Goal: Task Accomplishment & Management: Manage account settings

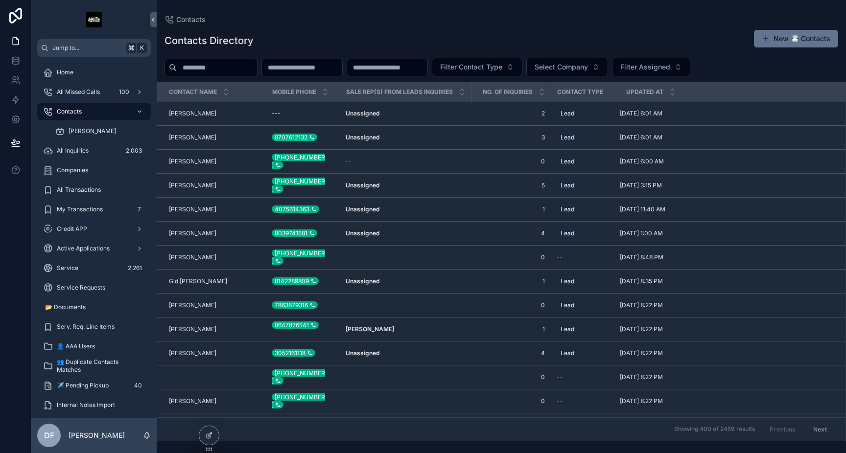
click at [114, 271] on div "Service 2,261" at bounding box center [94, 268] width 102 height 16
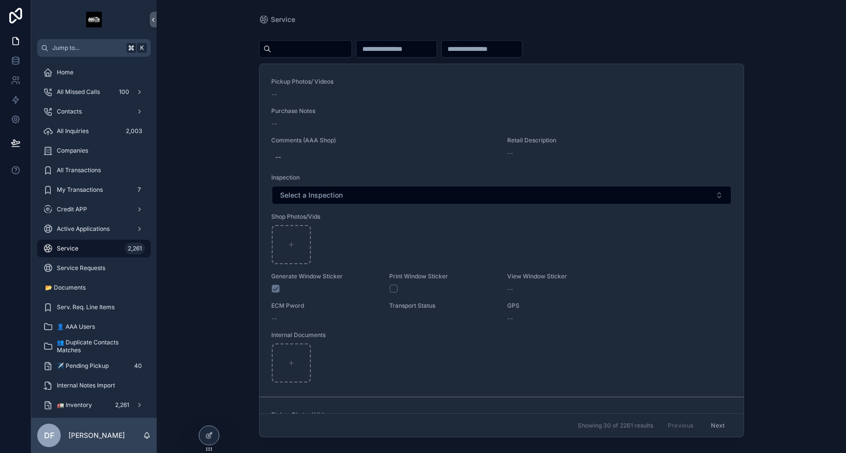
click at [316, 47] on input "scrollable content" at bounding box center [311, 49] width 80 height 14
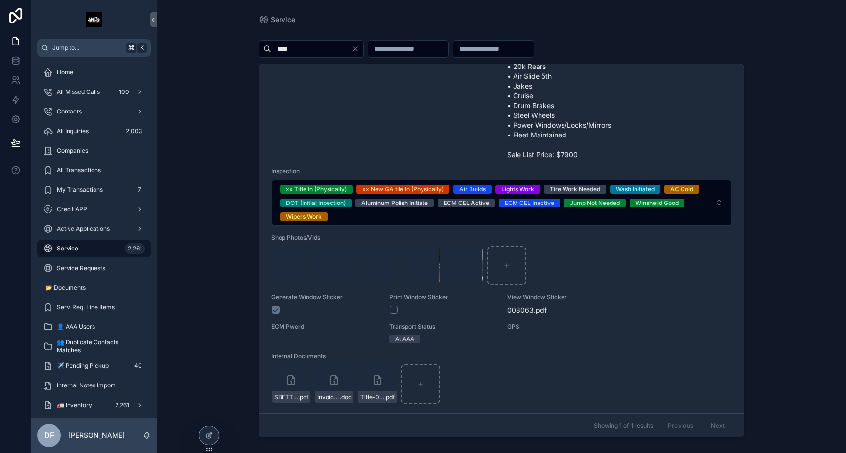
scroll to position [287, 0]
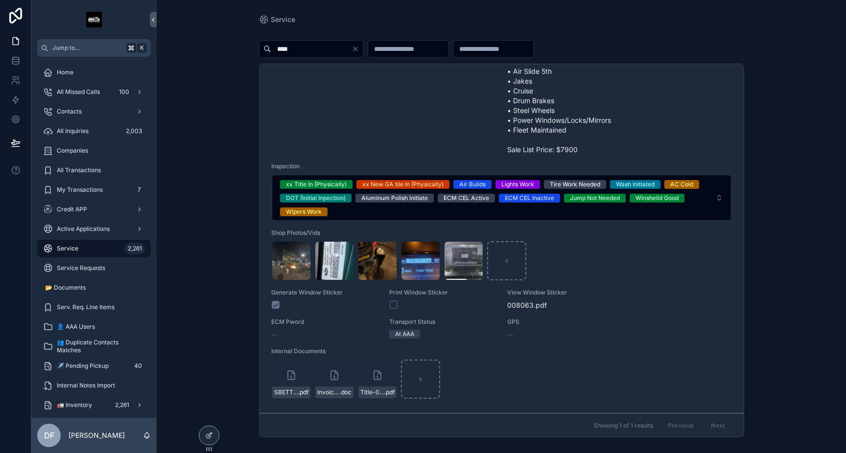
type input "****"
click at [211, 434] on icon at bounding box center [211, 433] width 1 height 1
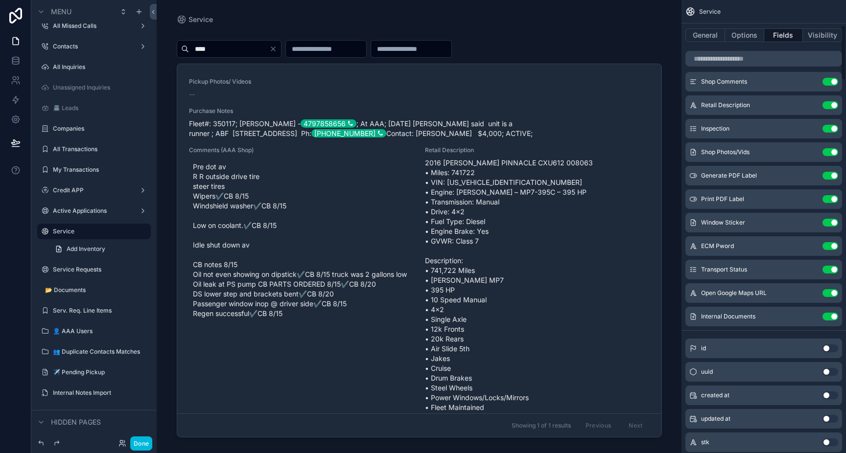
scroll to position [0, 0]
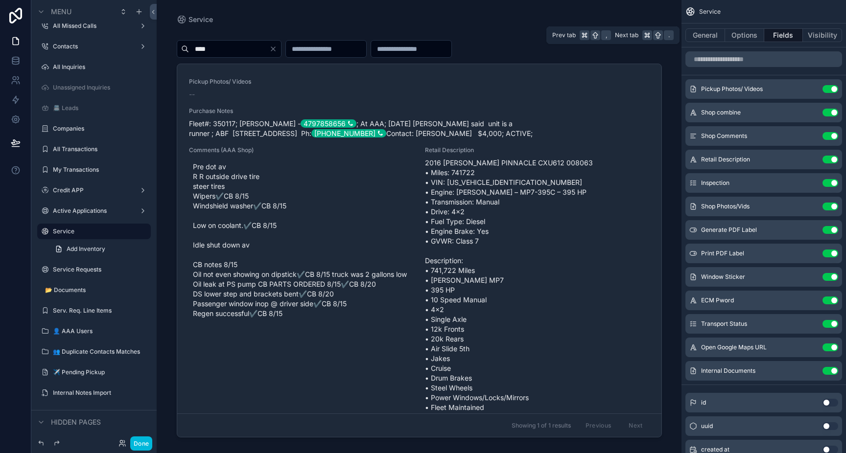
click at [707, 36] on button "General" at bounding box center [705, 35] width 40 height 14
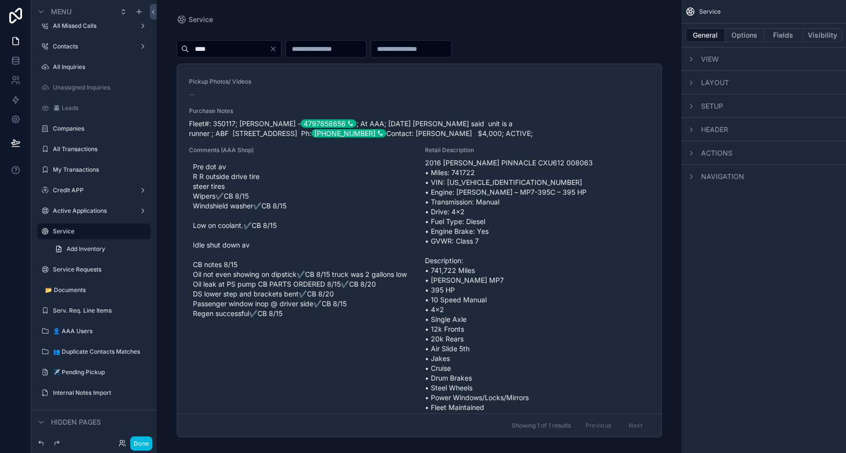
click at [714, 62] on span "View" at bounding box center [710, 59] width 18 height 10
click at [712, 78] on span "Layout" at bounding box center [715, 83] width 28 height 10
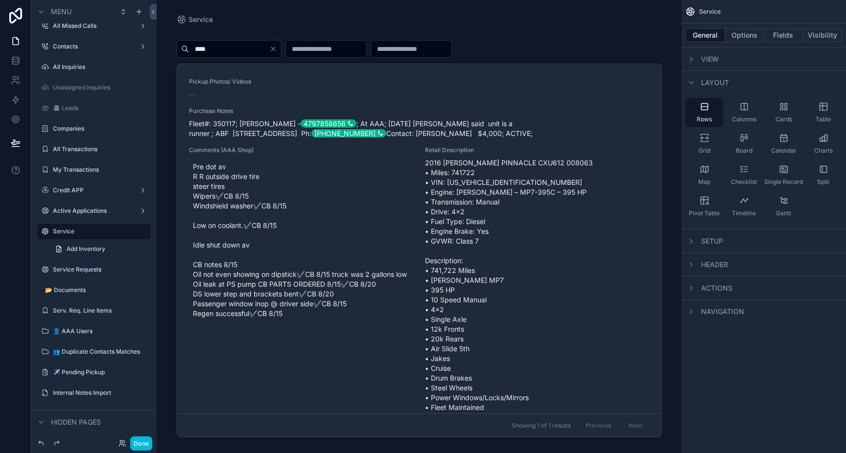
click at [707, 60] on span "View" at bounding box center [710, 59] width 18 height 10
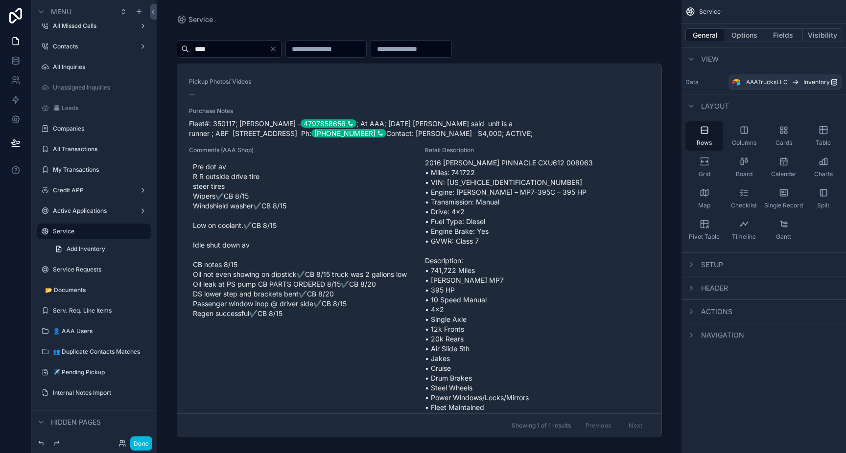
click at [714, 266] on span "Setup" at bounding box center [712, 265] width 22 height 10
click at [714, 327] on span "Header" at bounding box center [714, 329] width 27 height 10
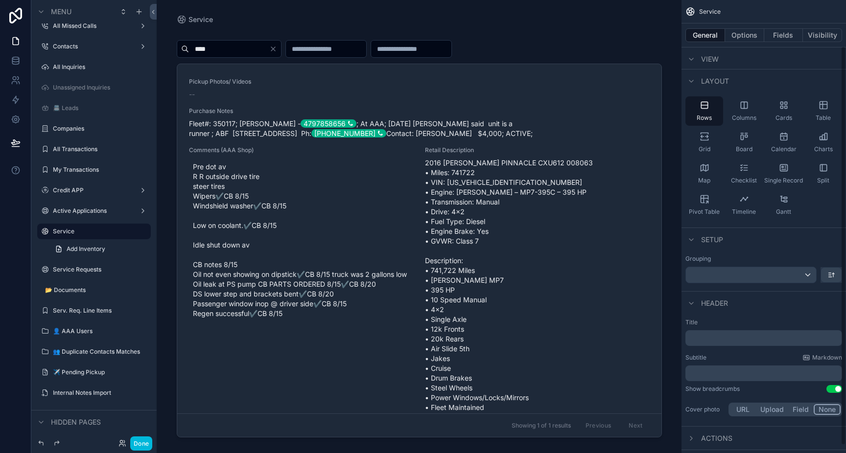
scroll to position [61, 0]
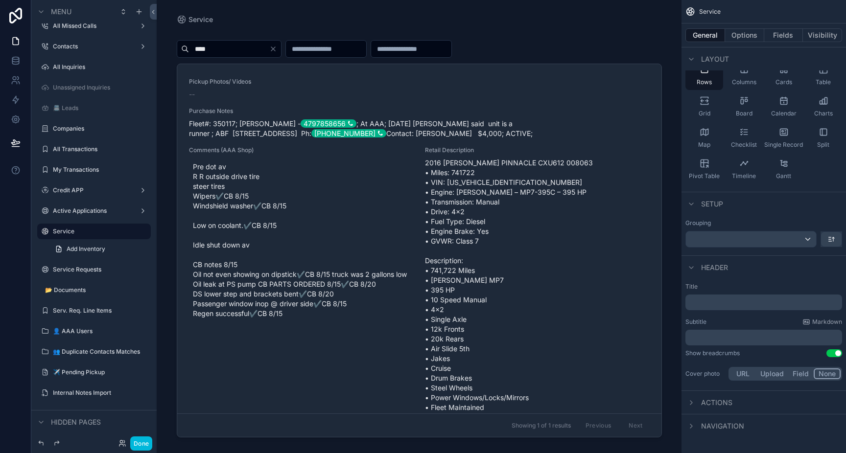
click at [720, 401] on span "Actions" at bounding box center [716, 403] width 31 height 10
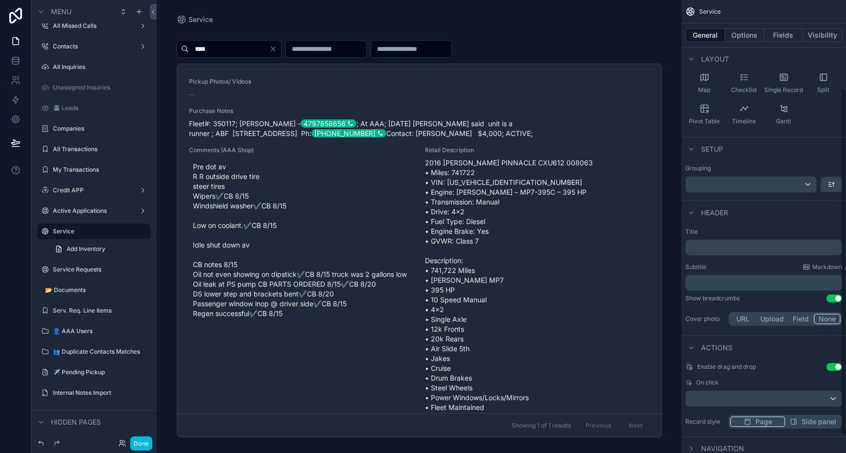
scroll to position [138, 0]
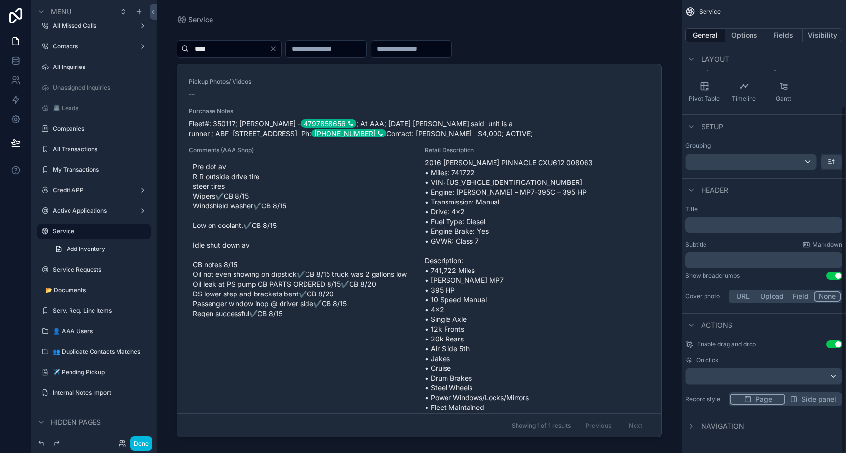
click at [730, 427] on span "Navigation" at bounding box center [722, 427] width 43 height 10
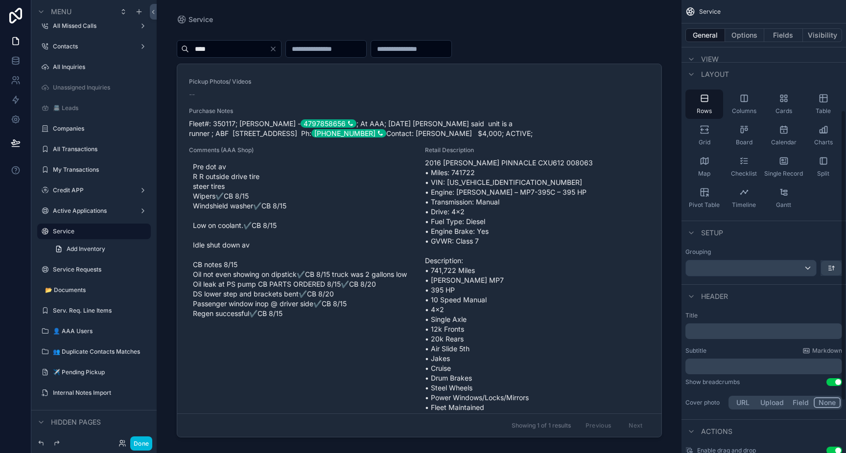
scroll to position [0, 0]
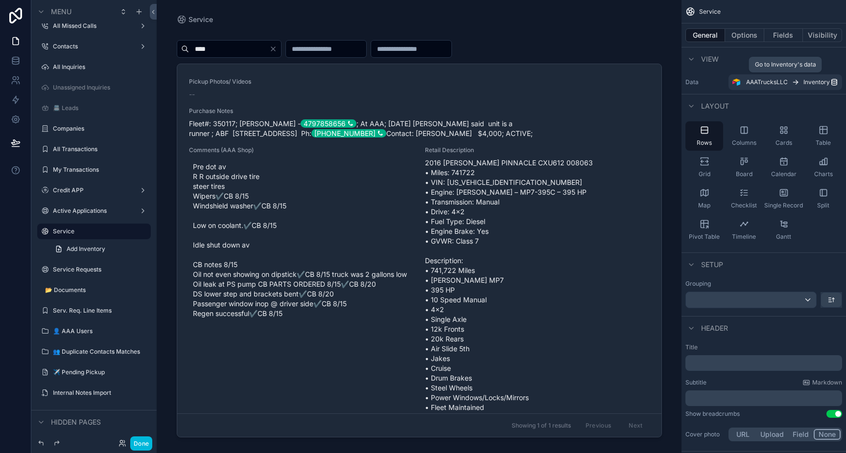
click at [788, 82] on div "AAATrucksLLC Inventory" at bounding box center [788, 82] width 84 height 8
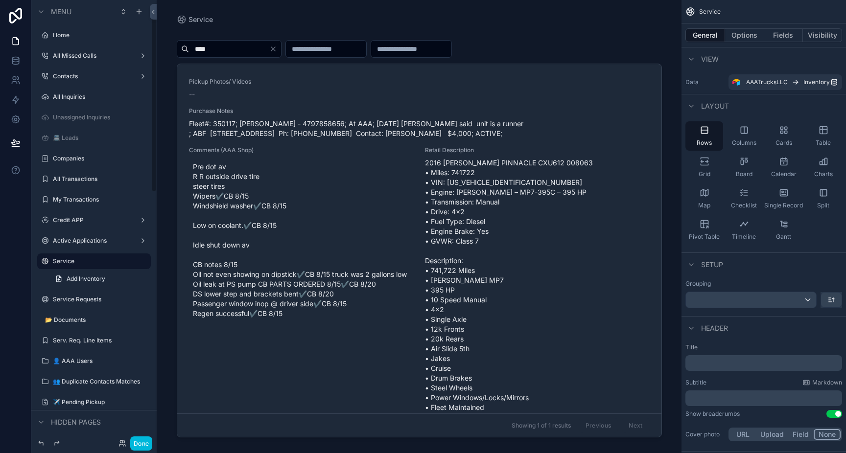
scroll to position [30, 0]
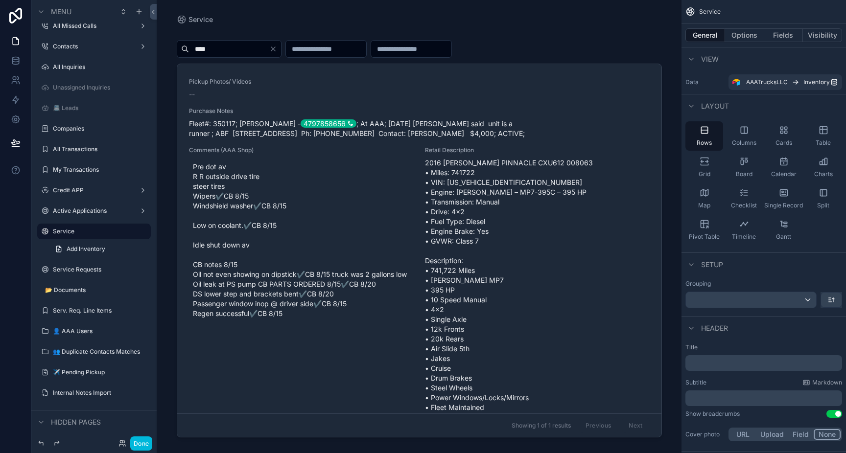
click at [691, 266] on icon "scrollable content" at bounding box center [691, 265] width 8 height 8
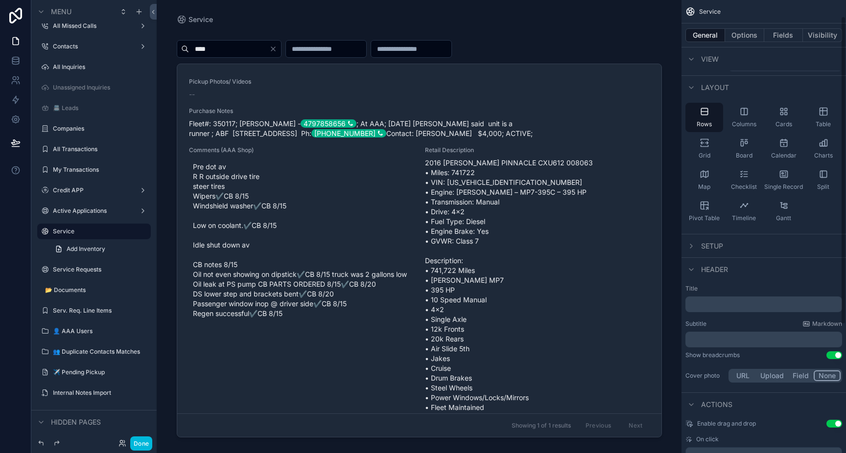
scroll to position [24, 0]
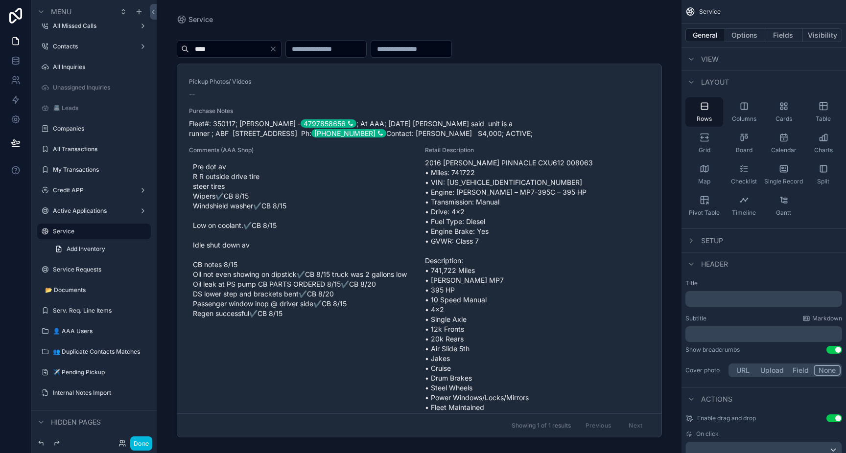
click at [690, 267] on icon "scrollable content" at bounding box center [691, 264] width 8 height 8
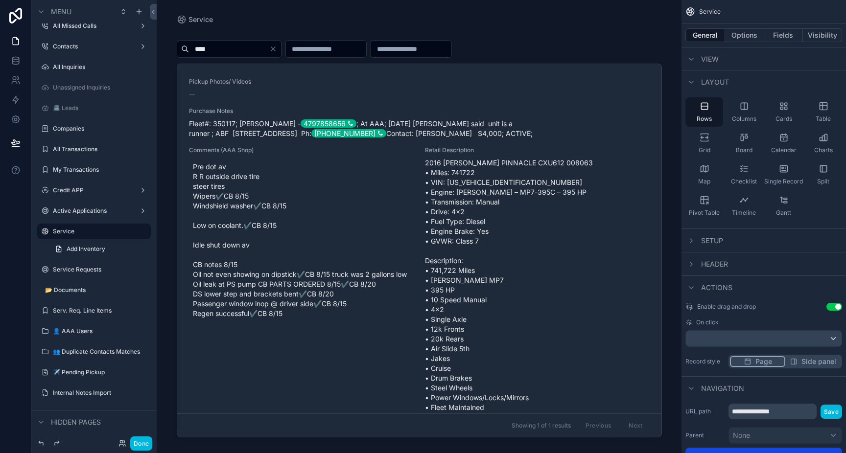
click at [691, 288] on icon "scrollable content" at bounding box center [691, 288] width 4 height 2
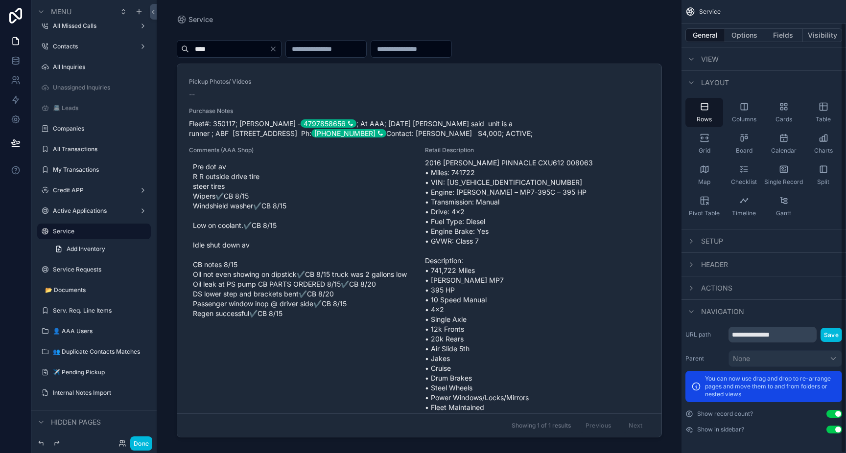
scroll to position [23, 0]
click at [692, 314] on icon "scrollable content" at bounding box center [691, 312] width 8 height 8
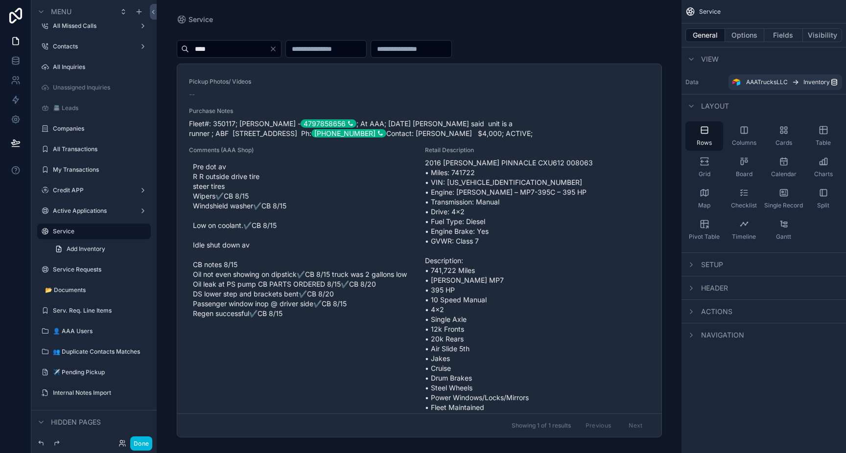
click at [696, 107] on div "scrollable content" at bounding box center [691, 106] width 12 height 12
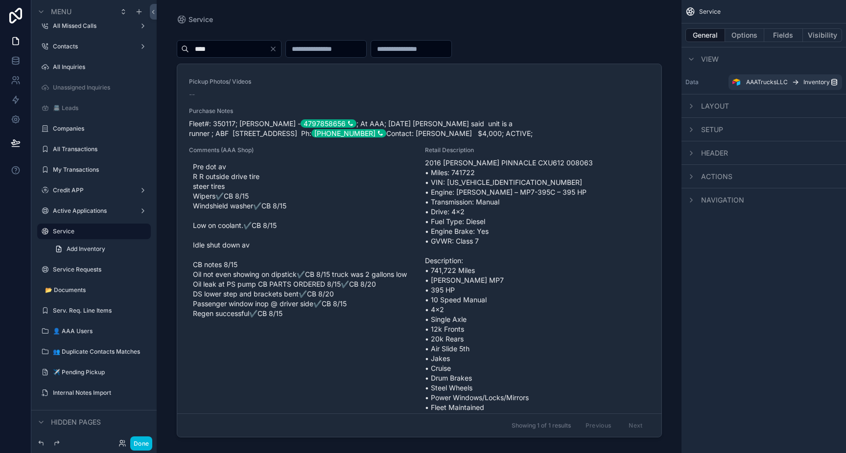
click at [694, 63] on div "scrollable content" at bounding box center [691, 59] width 12 height 12
click at [707, 10] on span "Service" at bounding box center [710, 12] width 22 height 8
click at [707, 14] on span "Service" at bounding box center [710, 12] width 22 height 8
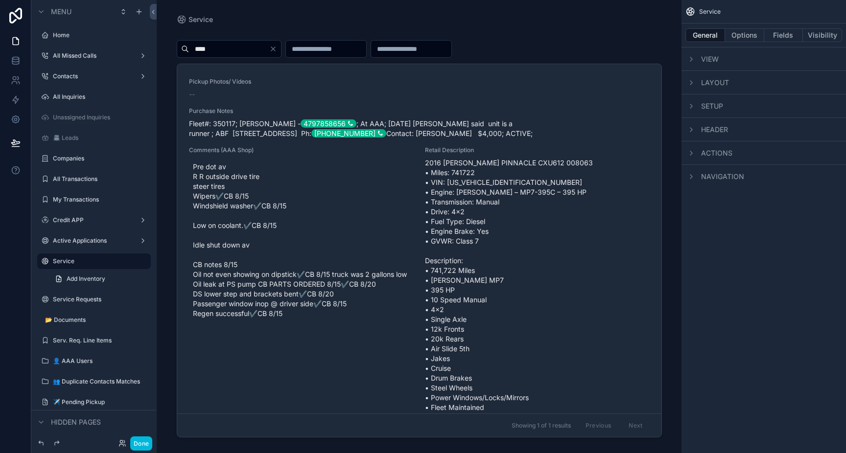
click at [44, 14] on icon "scrollable content" at bounding box center [41, 12] width 8 height 8
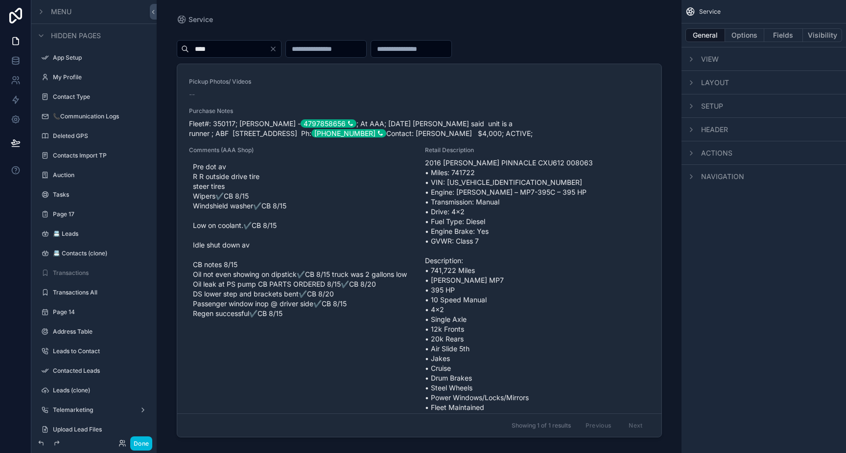
click at [40, 35] on icon "scrollable content" at bounding box center [41, 36] width 8 height 8
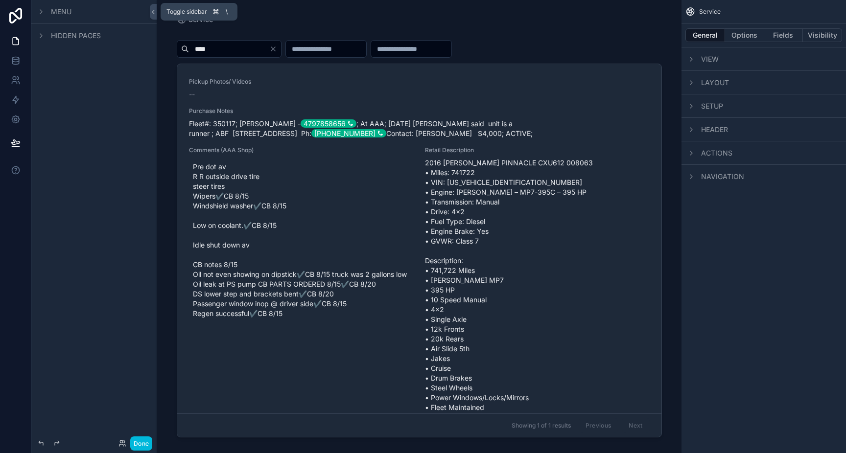
click at [155, 12] on icon at bounding box center [153, 11] width 7 height 7
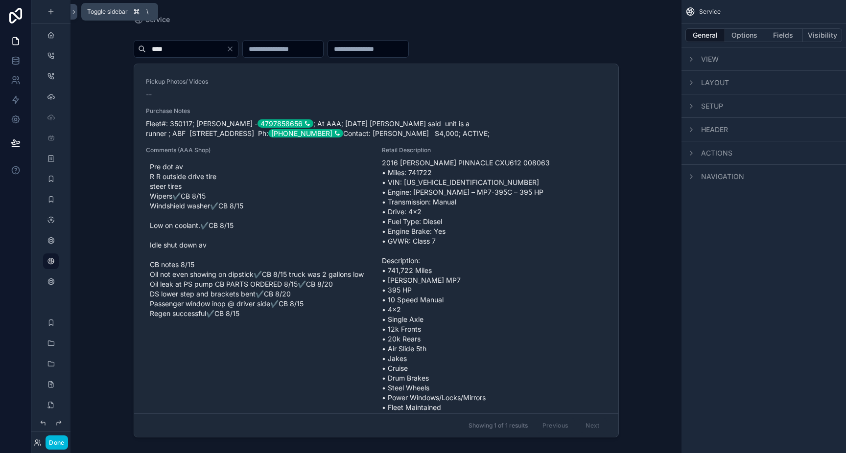
click at [75, 14] on icon at bounding box center [73, 11] width 7 height 7
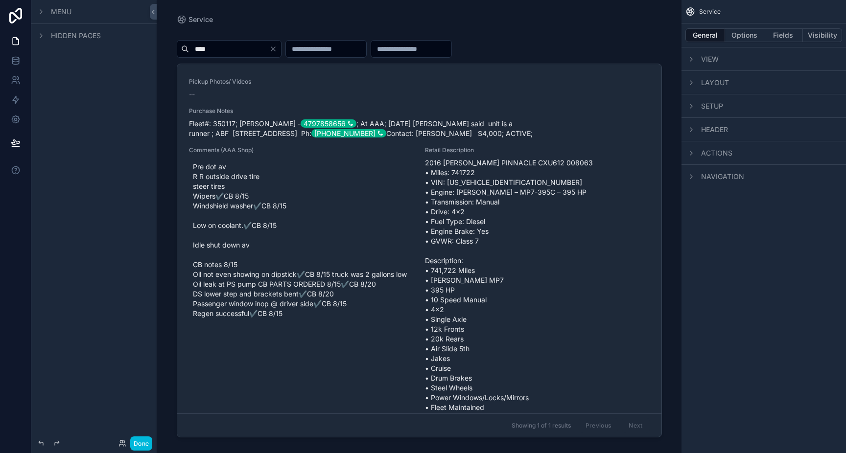
click at [41, 15] on icon "scrollable content" at bounding box center [41, 12] width 8 height 8
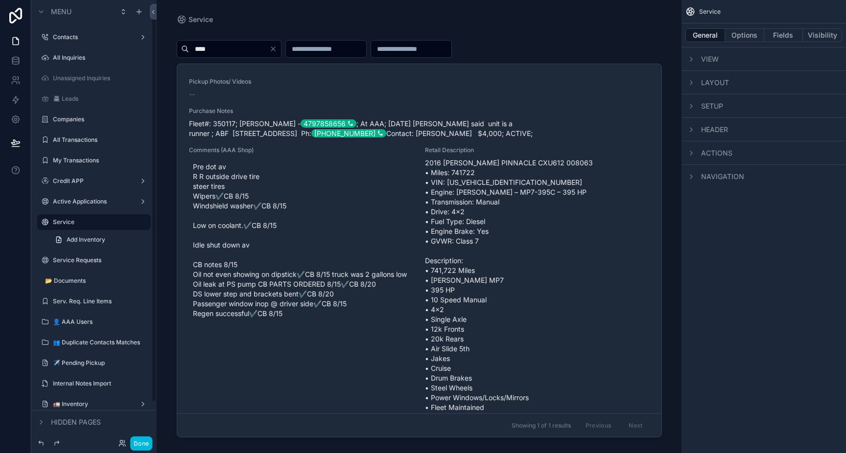
scroll to position [50, 0]
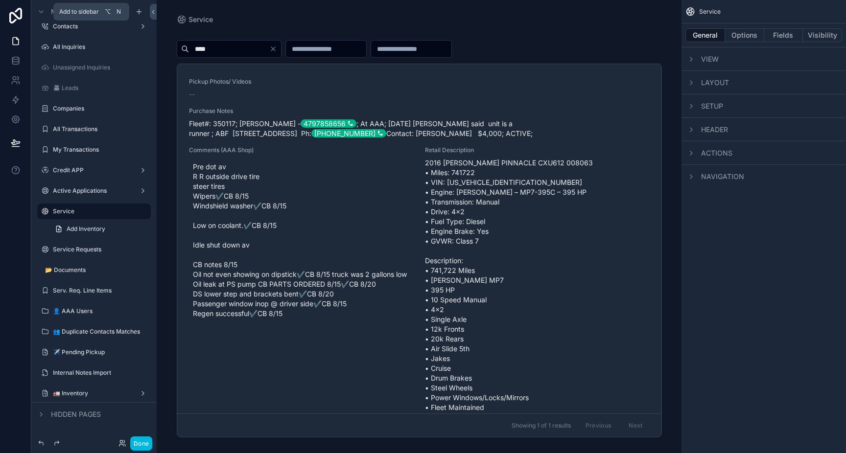
click at [140, 11] on icon "scrollable content" at bounding box center [139, 12] width 8 height 8
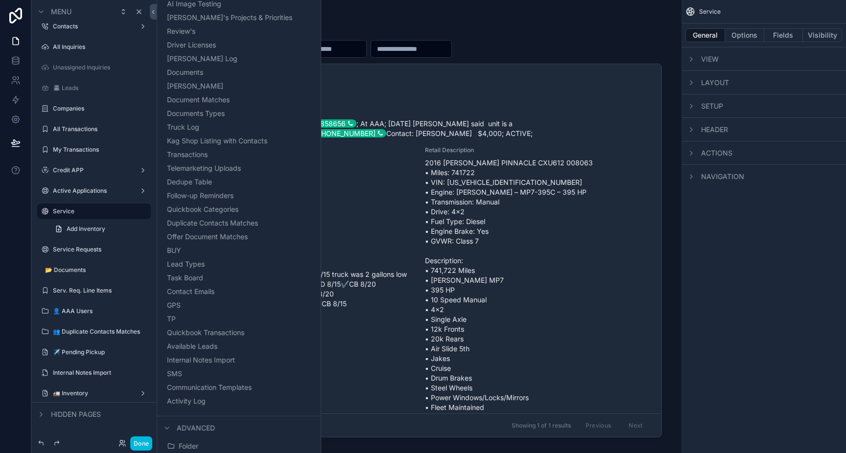
scroll to position [453, 0]
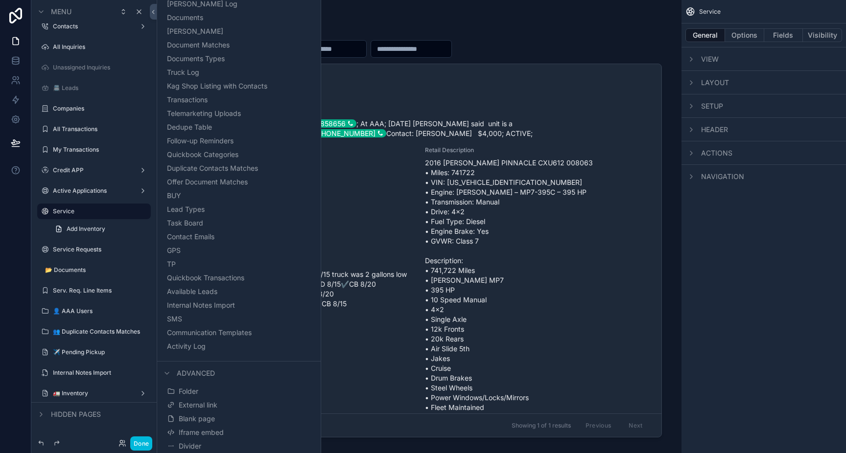
click at [244, 429] on button "Iframe embed" at bounding box center [239, 433] width 148 height 14
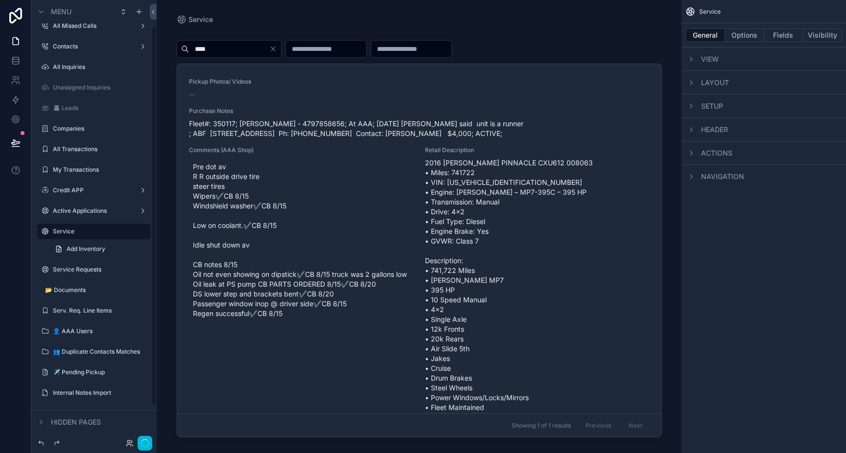
scroll to position [53, 0]
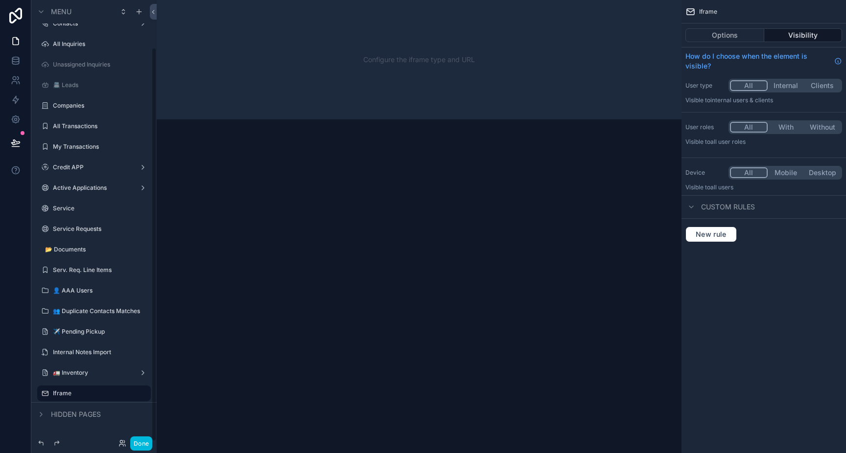
click at [0, 0] on icon "scrollable content" at bounding box center [0, 0] width 0 height 0
click at [180, 400] on span "Remove" at bounding box center [187, 401] width 26 height 10
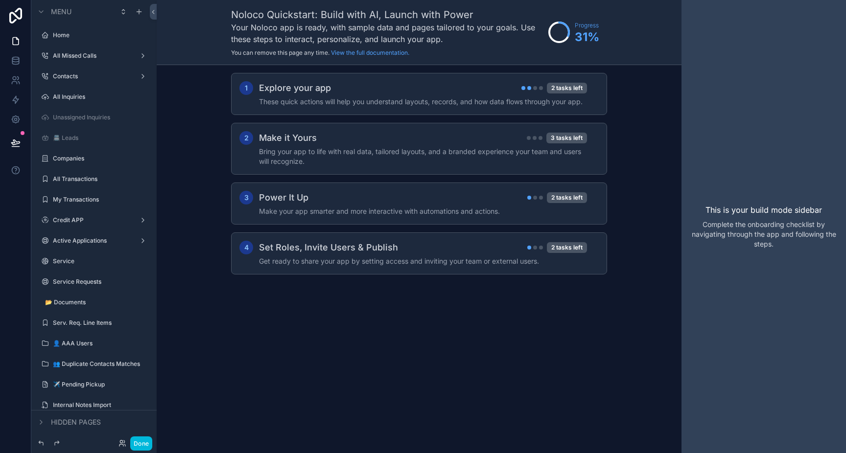
click at [97, 36] on label "Home" at bounding box center [99, 35] width 92 height 8
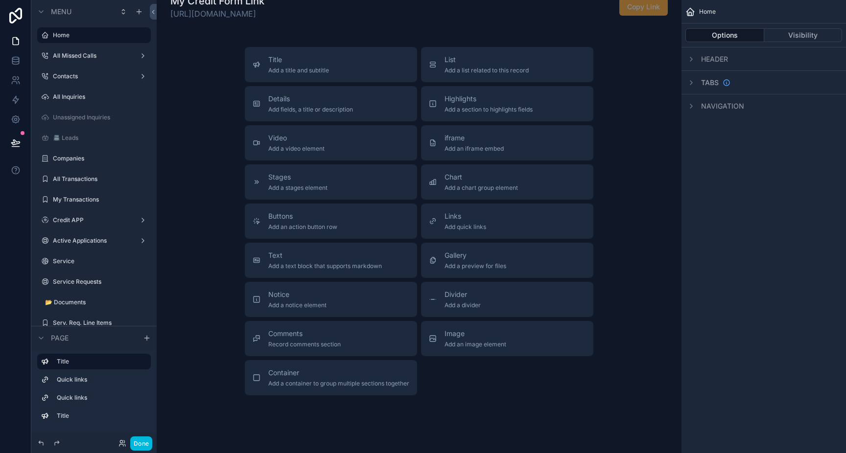
scroll to position [334, 0]
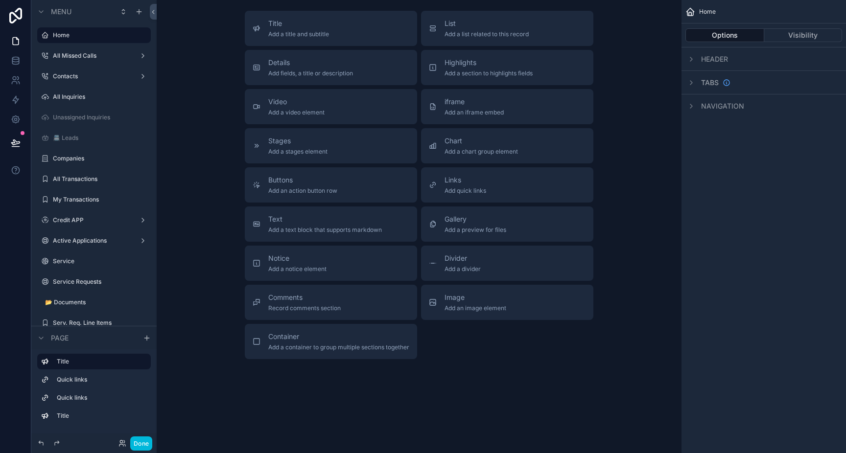
click at [69, 262] on label "Service" at bounding box center [99, 262] width 92 height 8
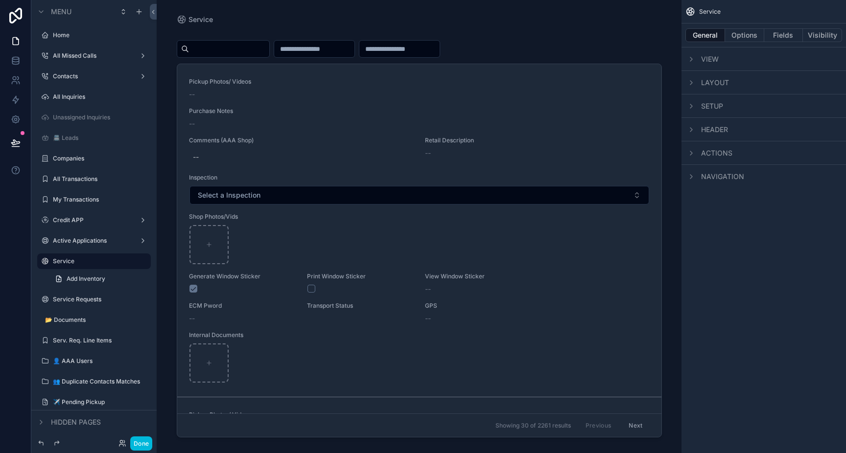
click at [77, 39] on div "Home" at bounding box center [101, 35] width 96 height 8
click at [55, 34] on label "Home" at bounding box center [99, 35] width 92 height 8
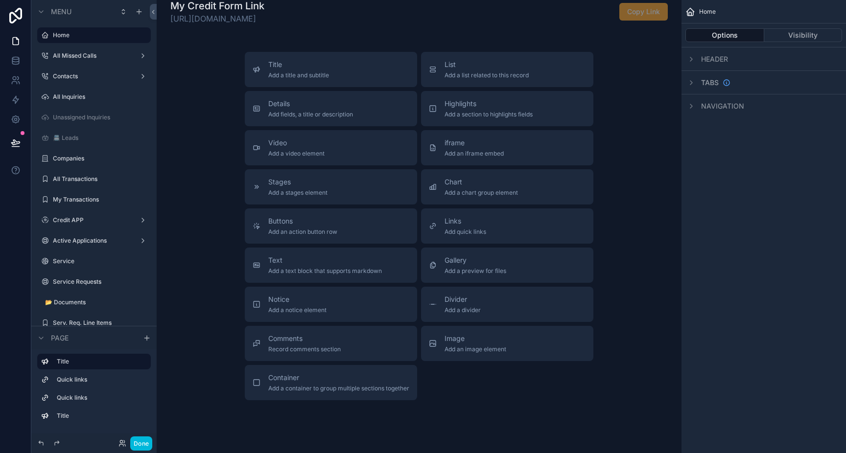
scroll to position [334, 0]
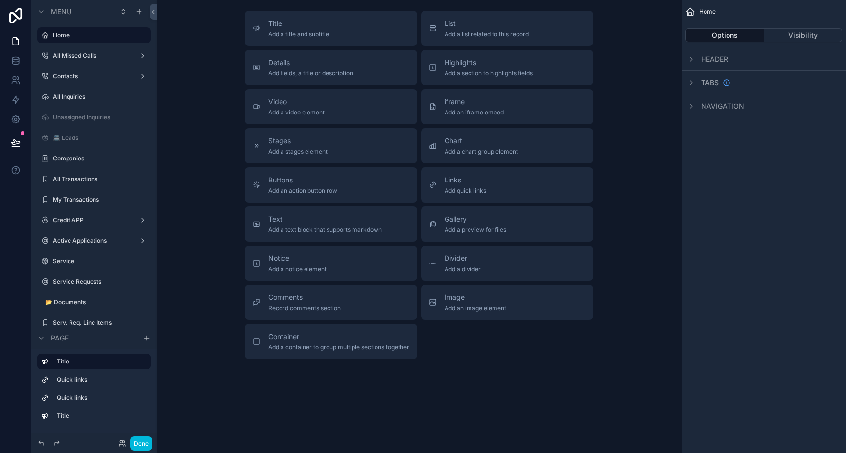
click at [472, 229] on span "Add a preview for files" at bounding box center [476, 230] width 62 height 8
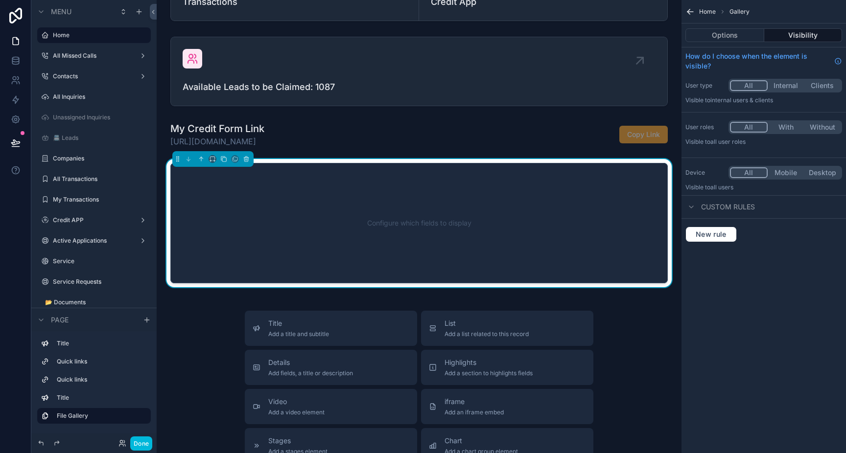
scroll to position [167, 0]
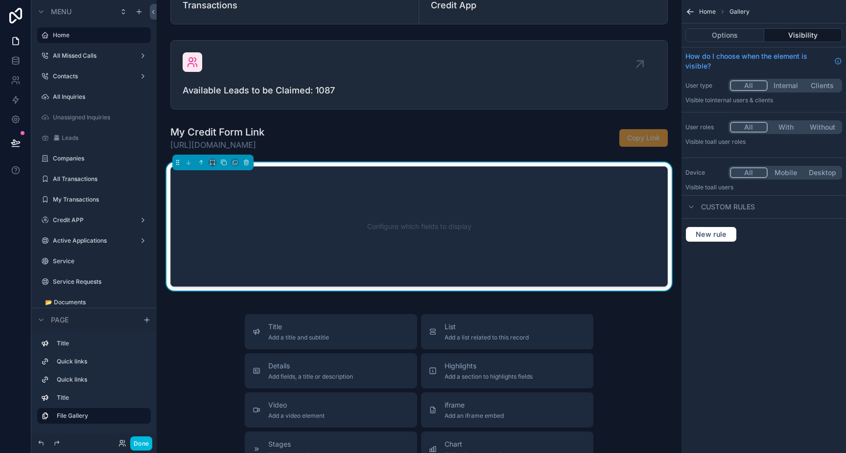
click at [694, 206] on icon "scrollable content" at bounding box center [691, 207] width 8 height 8
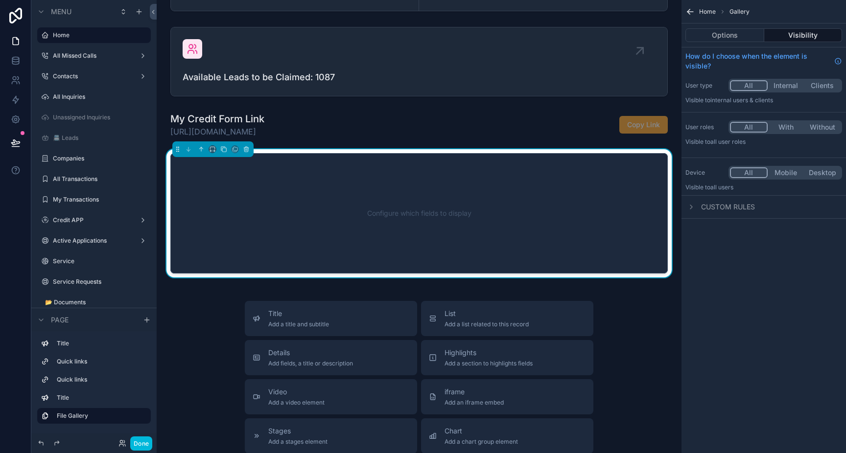
scroll to position [0, 0]
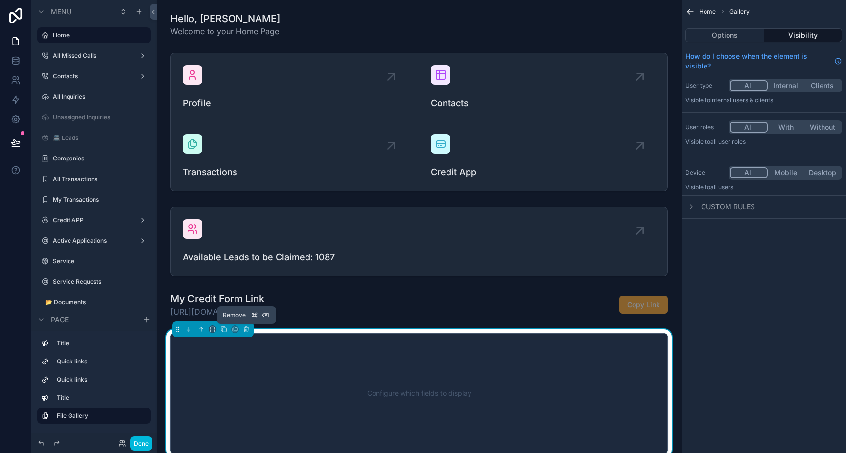
click at [249, 330] on icon "scrollable content" at bounding box center [246, 329] width 7 height 7
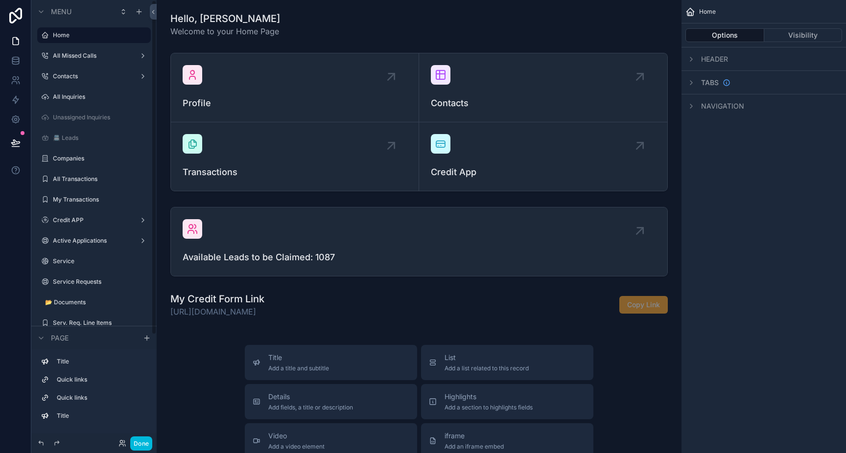
click at [80, 60] on div "All Missed Calls" at bounding box center [94, 56] width 82 height 8
click at [75, 57] on label "All Missed Calls" at bounding box center [92, 56] width 78 height 8
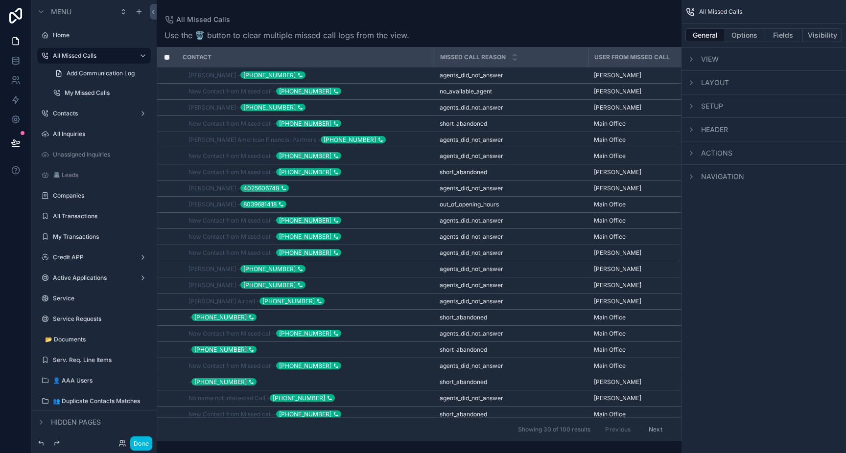
click at [66, 117] on label "Contacts" at bounding box center [92, 114] width 78 height 8
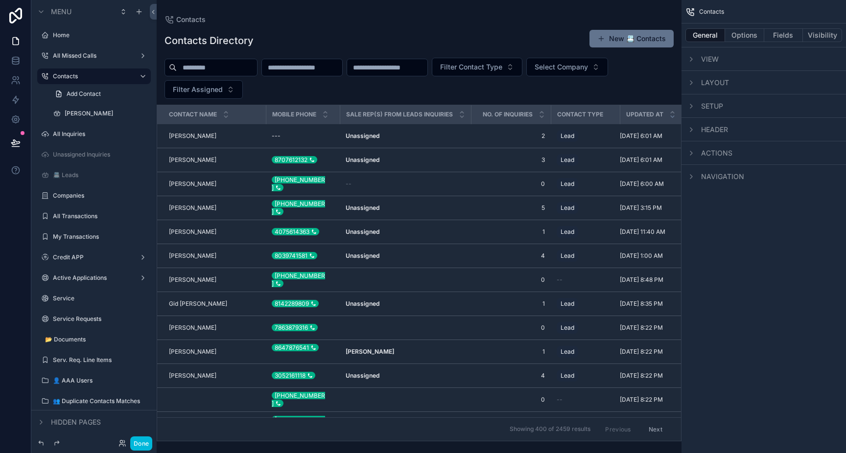
click at [67, 135] on label "All Inquiries" at bounding box center [99, 134] width 92 height 8
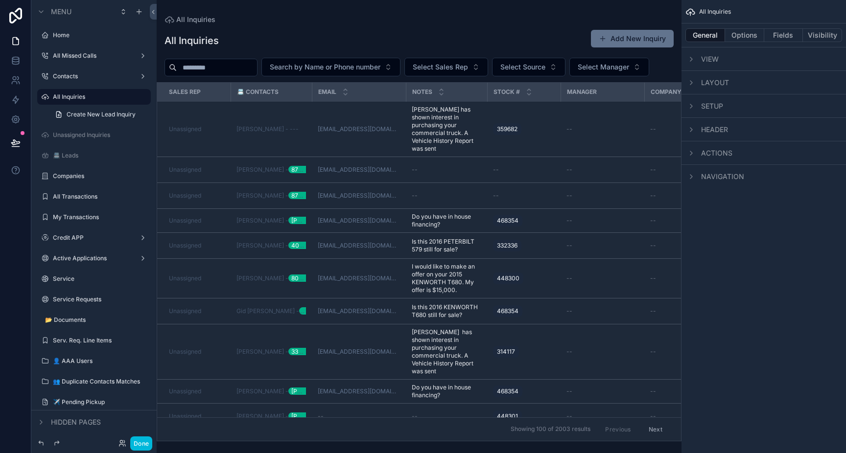
click at [70, 173] on label "Companies" at bounding box center [99, 176] width 92 height 8
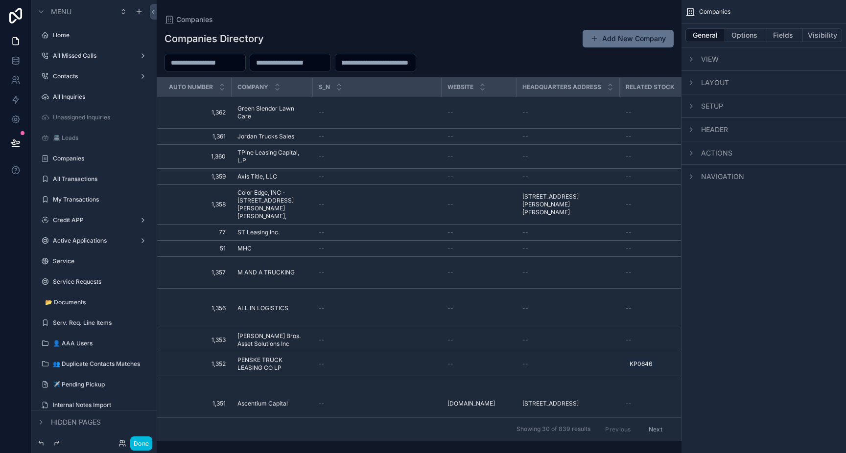
click at [72, 202] on label "My Transactions" at bounding box center [99, 200] width 92 height 8
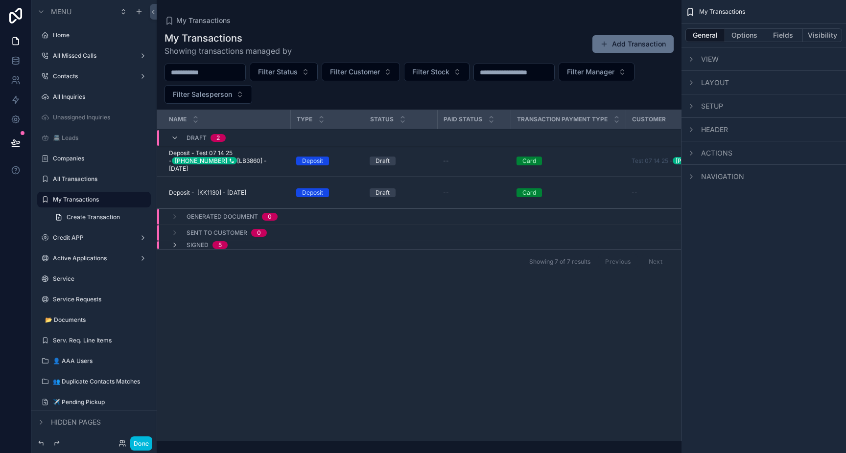
click at [74, 213] on span "Create Transaction" at bounding box center [93, 217] width 53 height 8
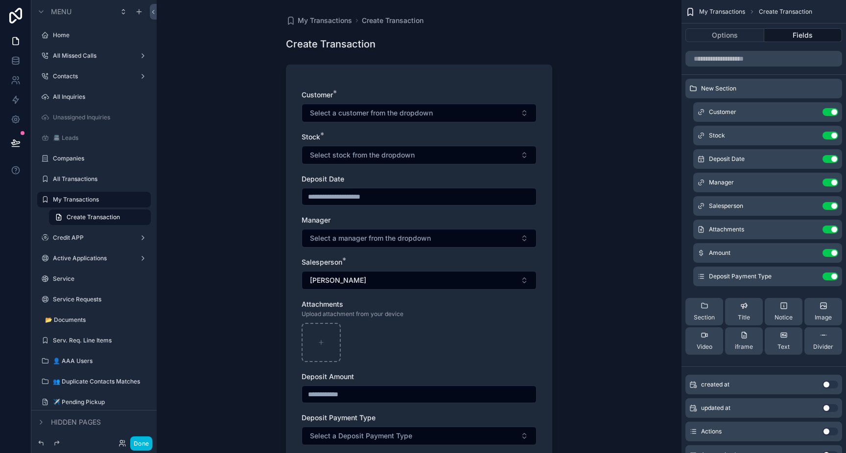
click at [71, 235] on label "Credit APP" at bounding box center [92, 238] width 78 height 8
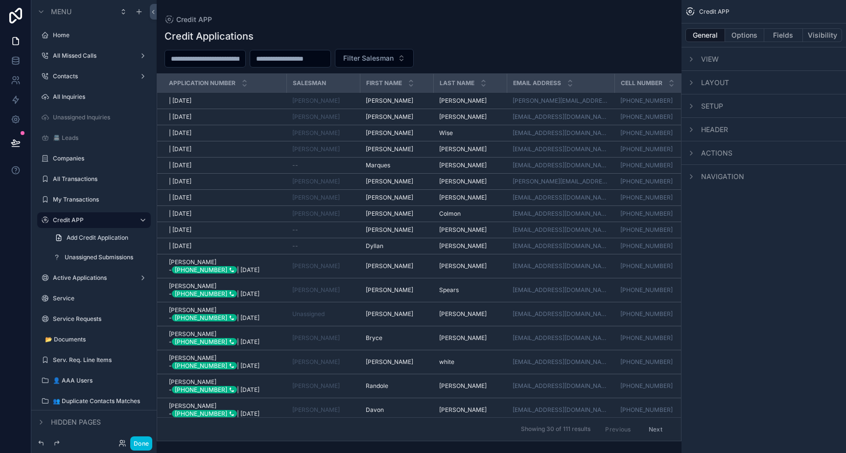
click at [82, 277] on label "Active Applications" at bounding box center [92, 278] width 78 height 8
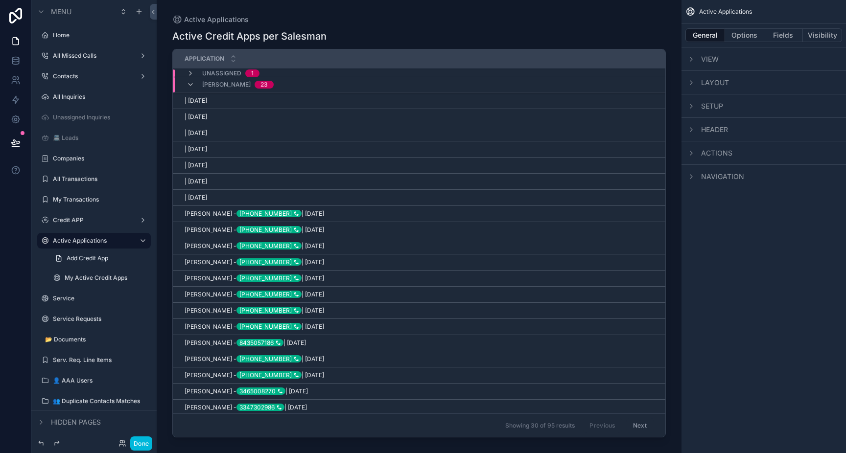
click at [77, 299] on label "Service" at bounding box center [99, 299] width 92 height 8
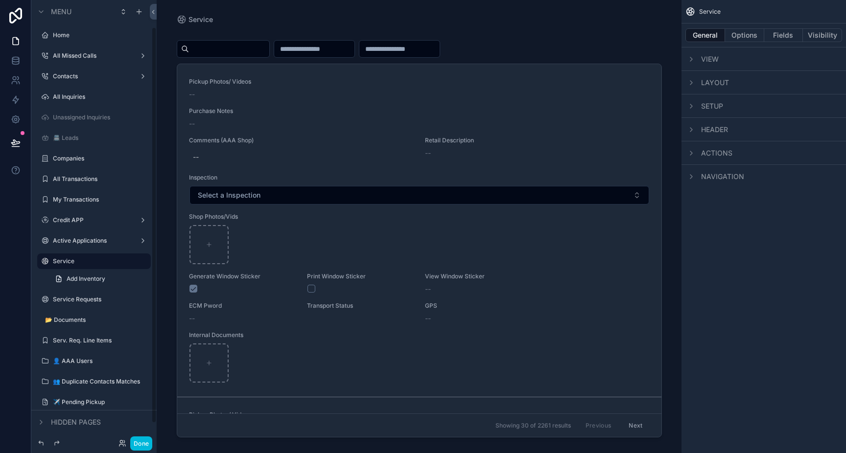
scroll to position [30, 0]
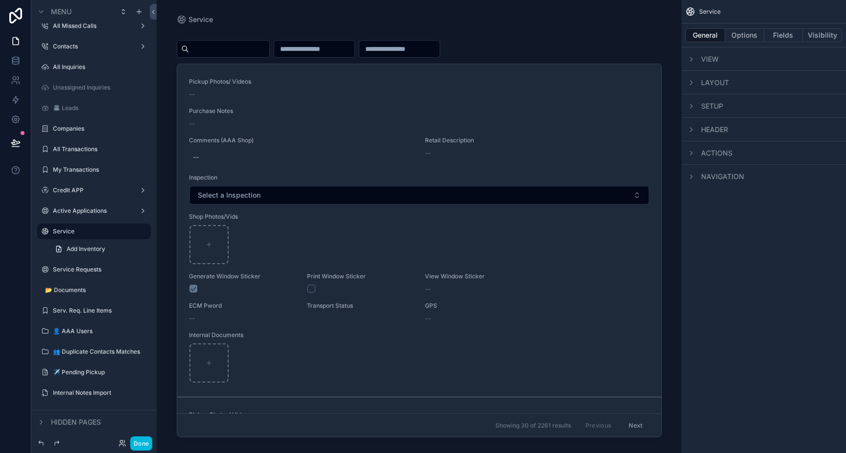
click at [73, 274] on div "Service Requests" at bounding box center [101, 270] width 96 height 8
click at [0, 0] on icon "scrollable content" at bounding box center [0, 0] width 0 height 0
click at [144, 233] on icon "scrollable content" at bounding box center [143, 232] width 8 height 8
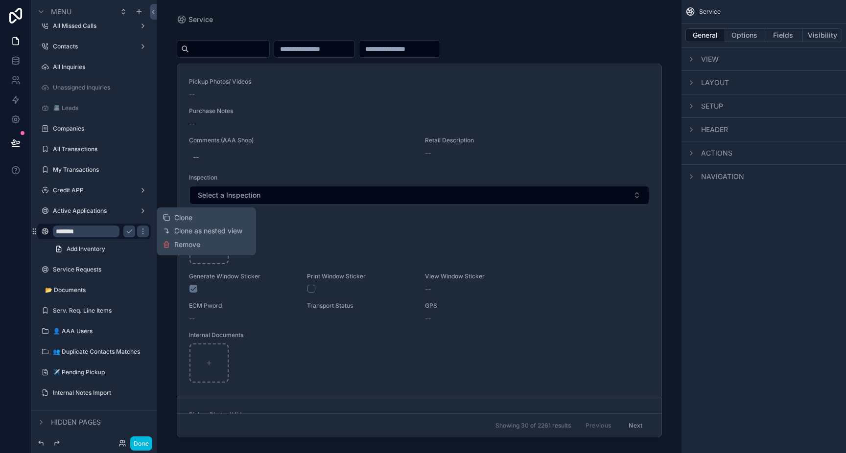
click at [33, 231] on icon "scrollable content" at bounding box center [33, 231] width 0 height 0
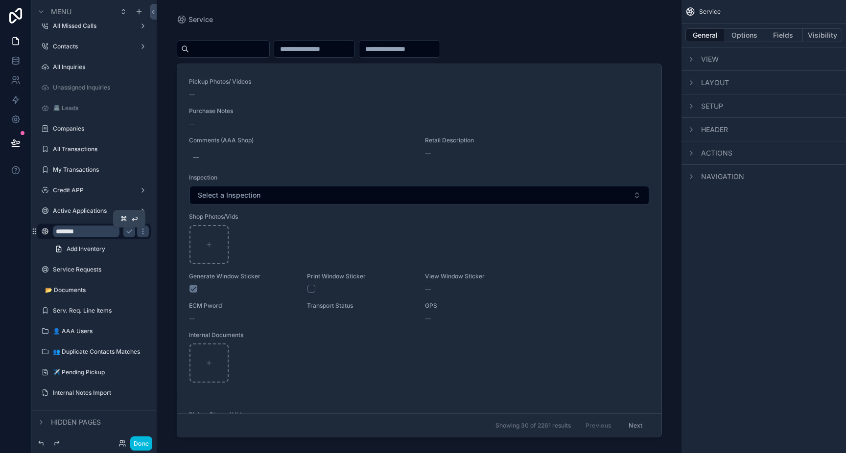
click at [131, 229] on icon "scrollable content" at bounding box center [129, 232] width 8 height 8
click at [706, 62] on span "View" at bounding box center [710, 59] width 18 height 10
click at [709, 80] on span "Layout" at bounding box center [715, 83] width 28 height 10
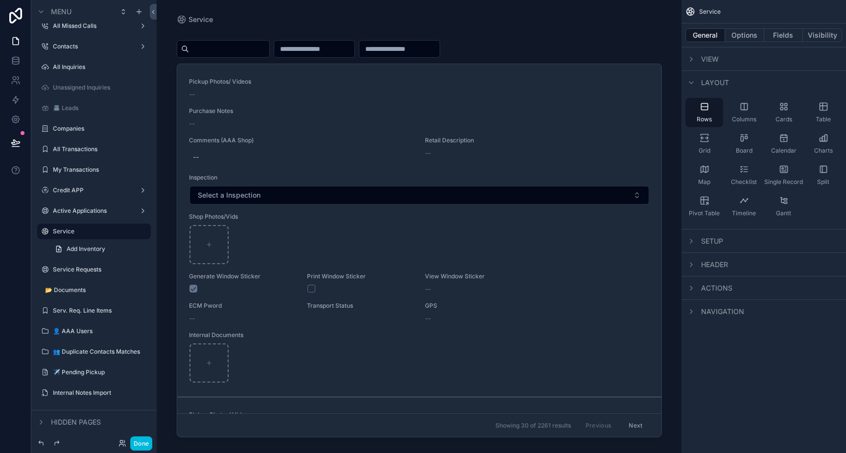
click at [709, 80] on span "Layout" at bounding box center [715, 83] width 28 height 10
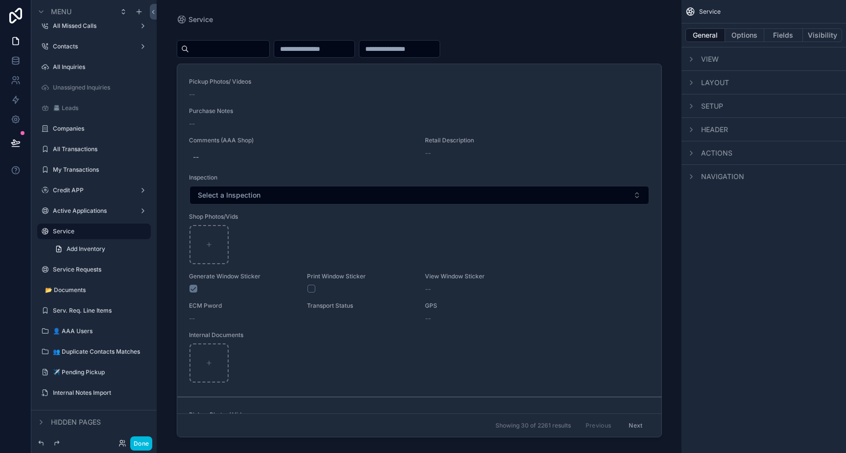
click at [713, 101] on span "Setup" at bounding box center [712, 106] width 22 height 10
click at [713, 127] on span "Header" at bounding box center [714, 130] width 27 height 10
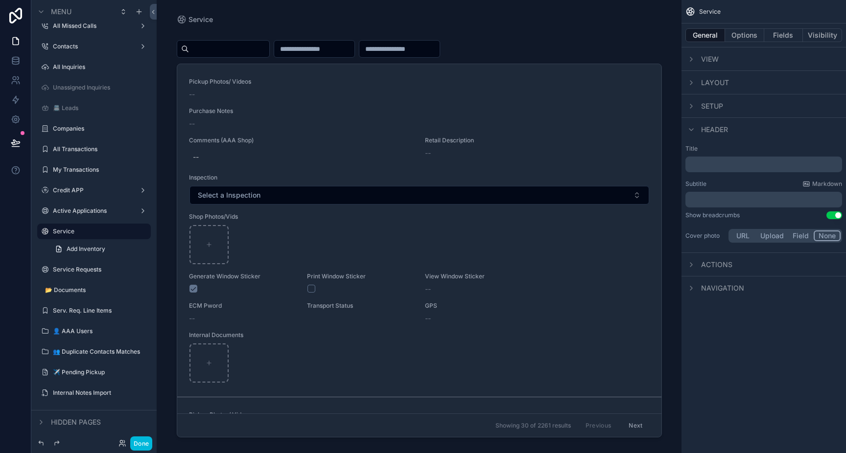
click at [713, 127] on span "Header" at bounding box center [714, 130] width 27 height 10
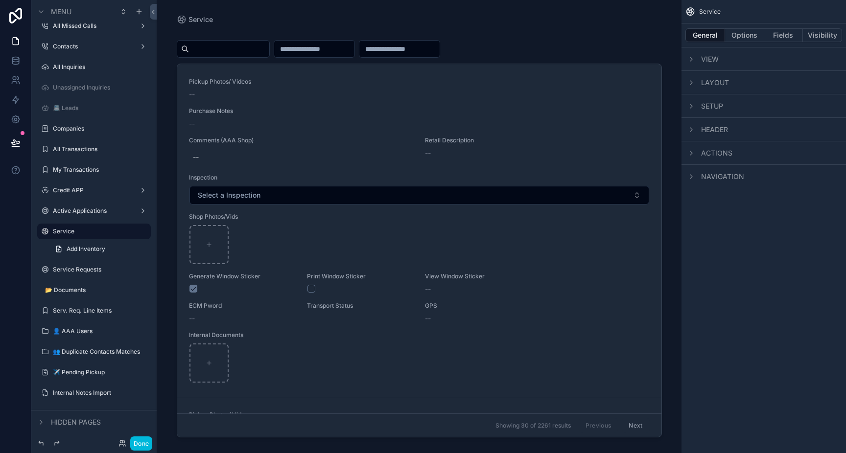
click at [712, 152] on span "Actions" at bounding box center [716, 153] width 31 height 10
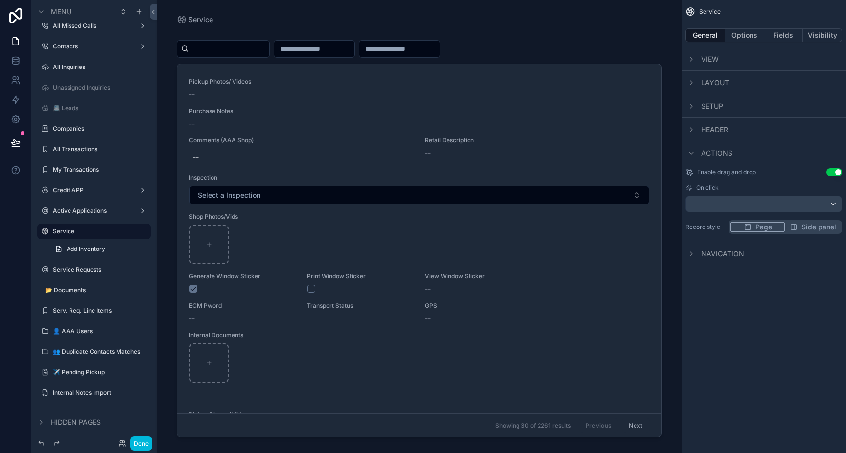
click at [712, 152] on span "Actions" at bounding box center [716, 153] width 31 height 10
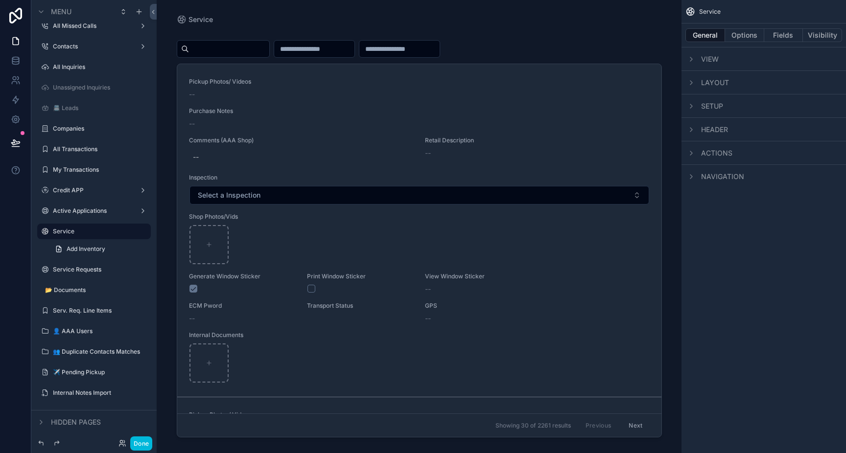
click at [715, 179] on span "Navigation" at bounding box center [722, 177] width 43 height 10
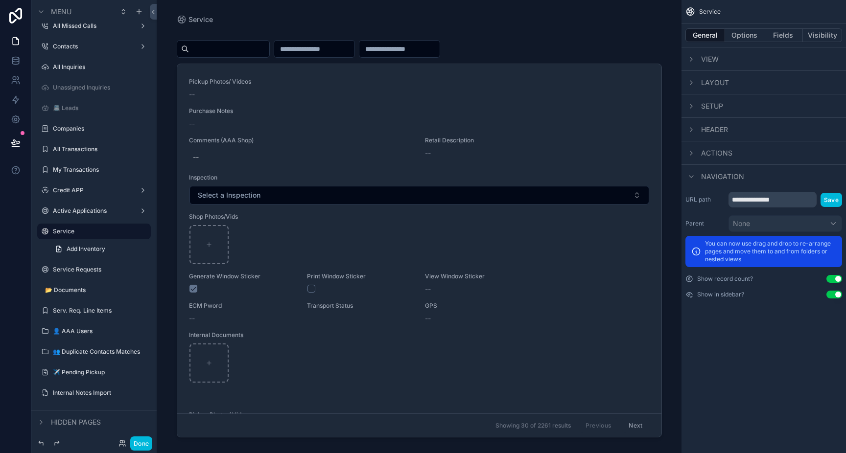
click at [716, 180] on span "Navigation" at bounding box center [722, 177] width 43 height 10
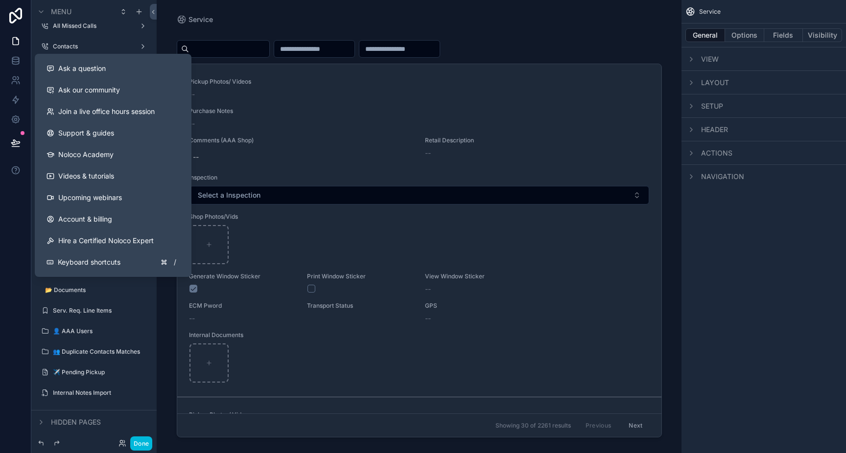
click at [96, 175] on span "Videos & tutorials" at bounding box center [86, 176] width 56 height 10
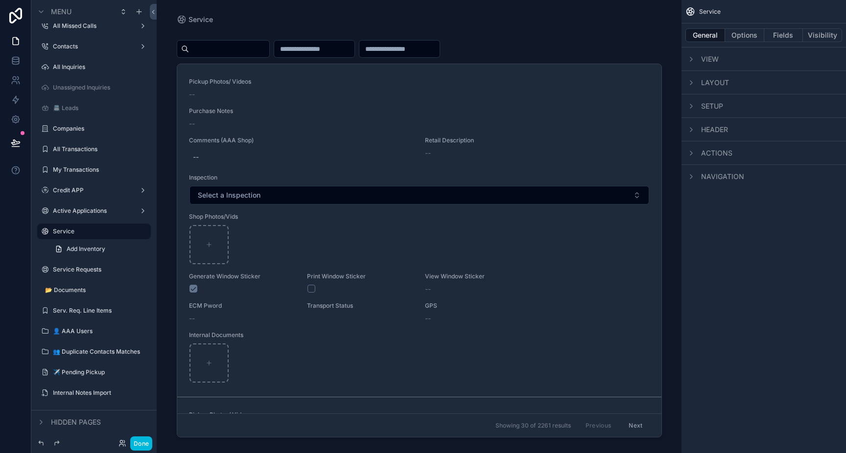
click at [694, 83] on icon "scrollable content" at bounding box center [691, 83] width 8 height 8
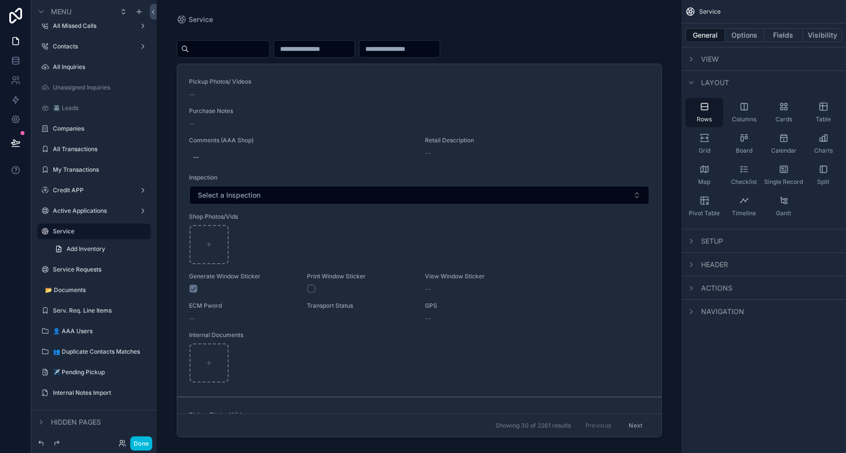
click at [690, 84] on icon "scrollable content" at bounding box center [691, 83] width 8 height 8
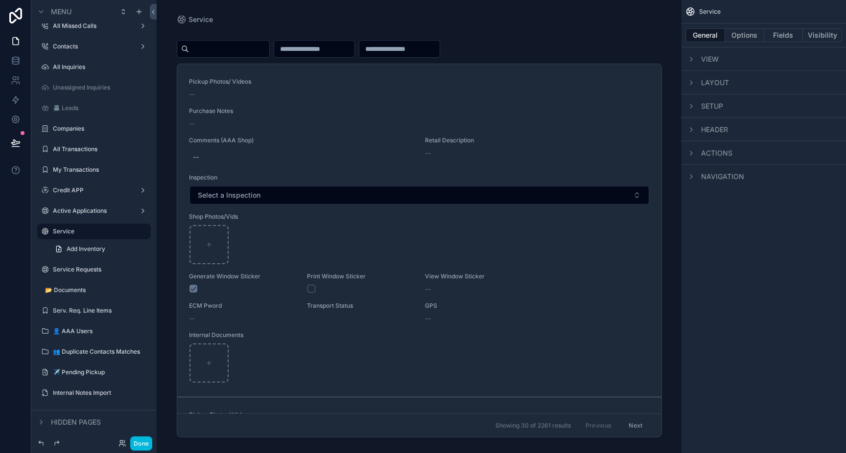
click at [688, 59] on icon "scrollable content" at bounding box center [691, 59] width 8 height 8
click at [693, 105] on icon "scrollable content" at bounding box center [691, 106] width 8 height 8
click at [693, 105] on icon "scrollable content" at bounding box center [691, 106] width 4 height 2
click at [691, 128] on icon "scrollable content" at bounding box center [691, 130] width 8 height 8
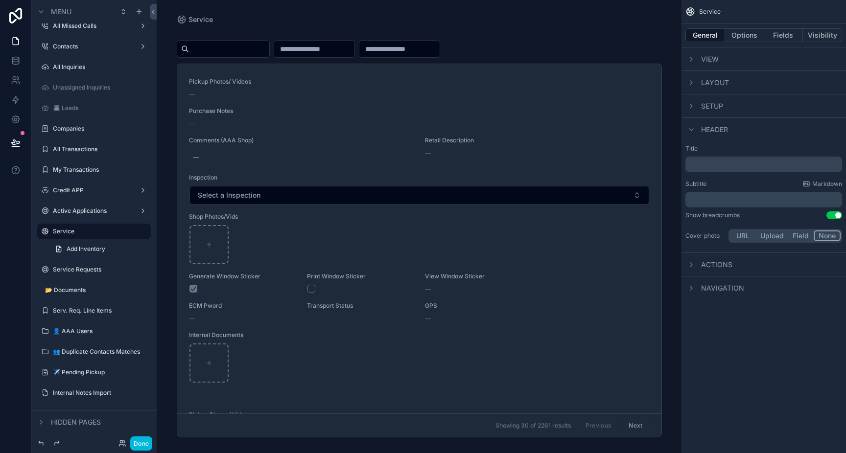
click at [802, 236] on button "Field" at bounding box center [801, 236] width 26 height 11
click at [787, 256] on div "scrollable content" at bounding box center [785, 255] width 113 height 16
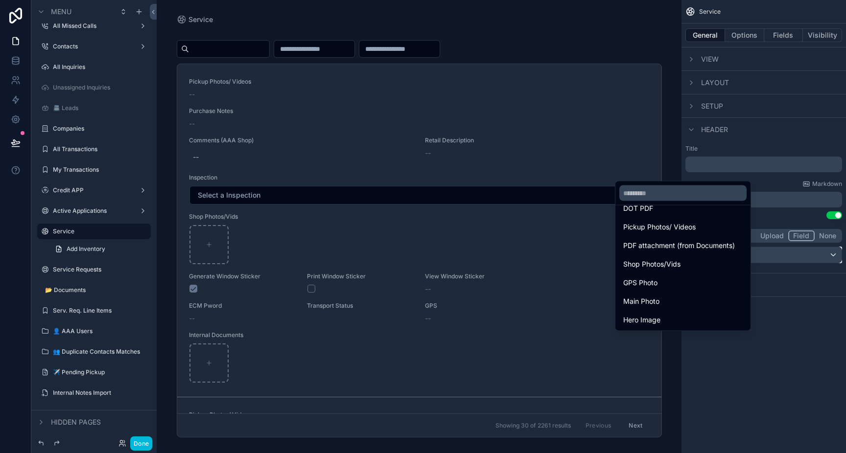
scroll to position [0, 0]
click at [778, 211] on div "scrollable content" at bounding box center [423, 226] width 846 height 453
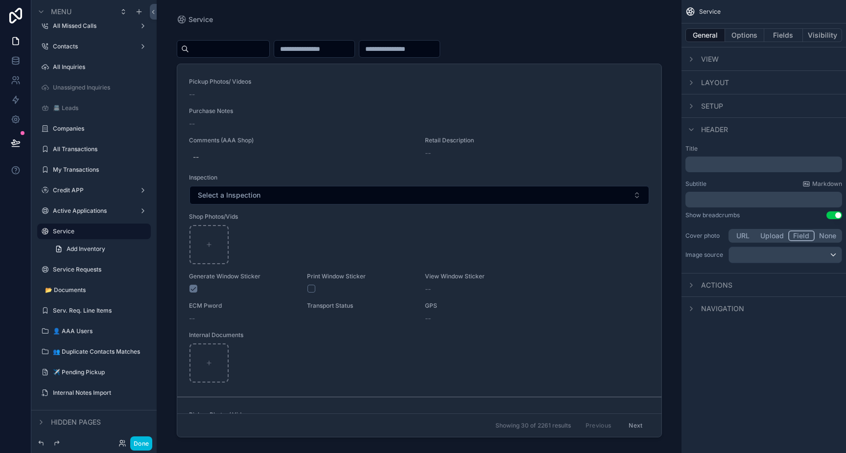
click at [694, 131] on icon "scrollable content" at bounding box center [691, 130] width 8 height 8
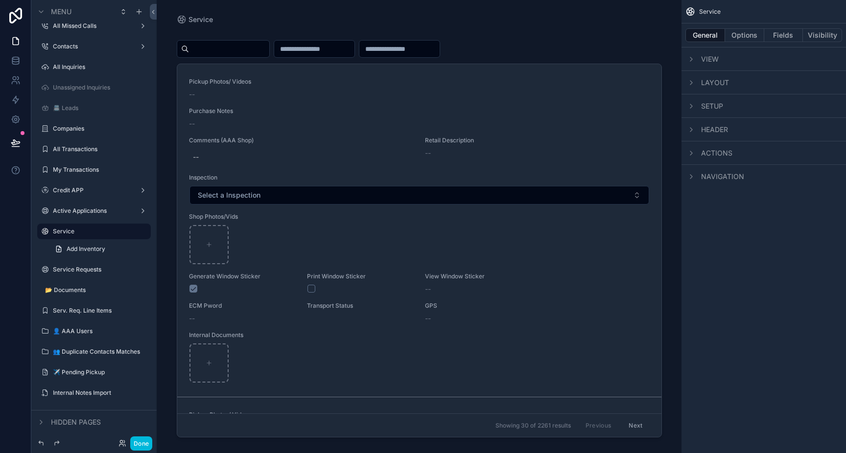
click at [694, 153] on icon "scrollable content" at bounding box center [691, 153] width 8 height 8
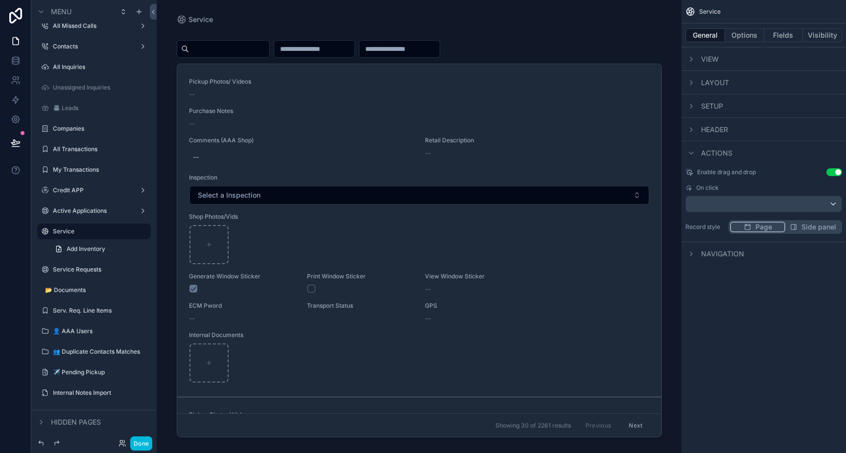
click at [694, 154] on icon "scrollable content" at bounding box center [691, 153] width 8 height 8
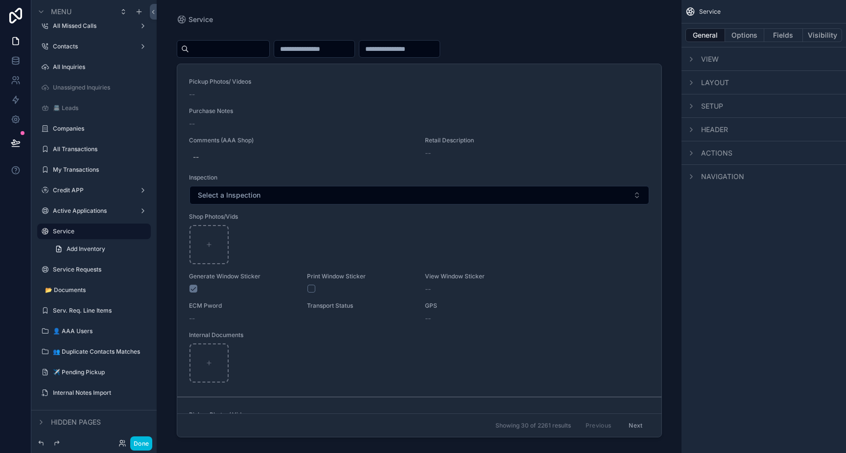
click at [696, 176] on div "scrollable content" at bounding box center [691, 177] width 12 height 12
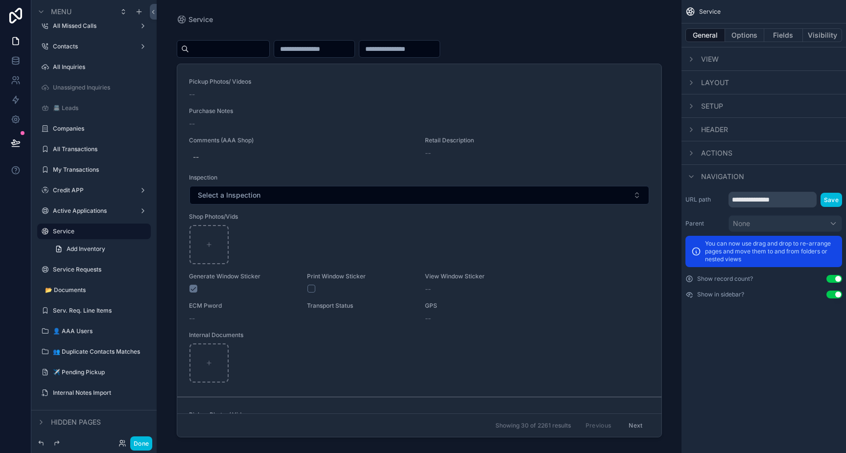
click at [697, 176] on div "scrollable content" at bounding box center [691, 177] width 12 height 12
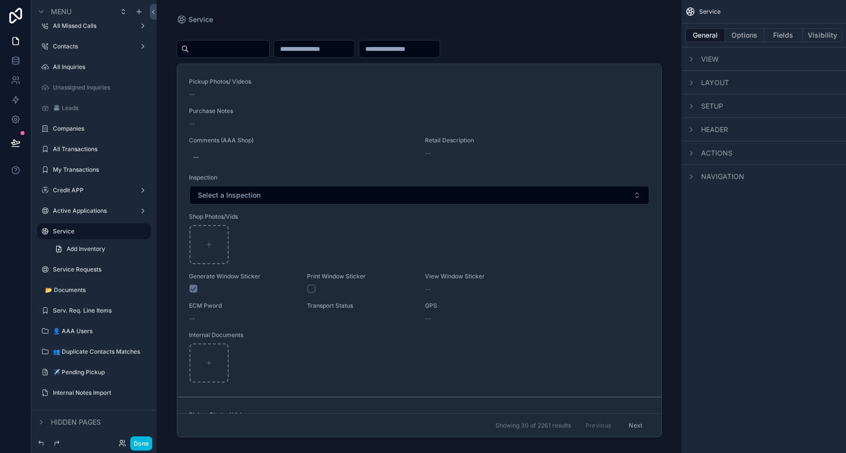
click at [602, 399] on div "scrollable content" at bounding box center [419, 221] width 501 height 442
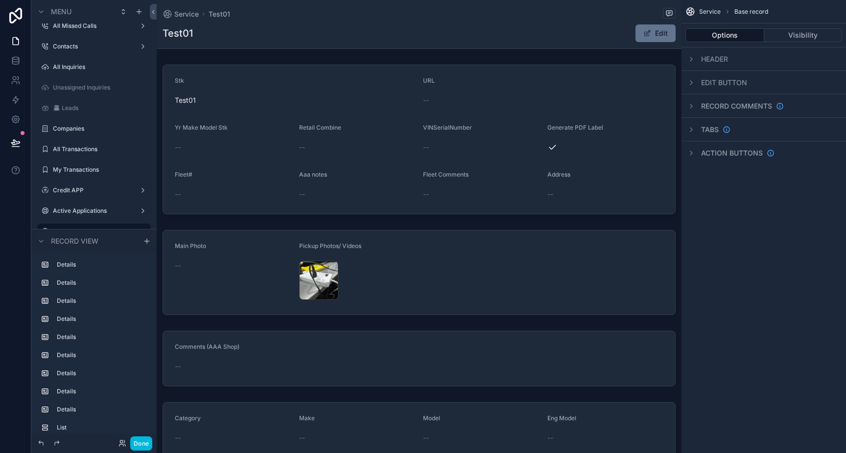
click at [691, 108] on icon "scrollable content" at bounding box center [691, 106] width 8 height 8
click at [831, 141] on button "Use setting" at bounding box center [834, 141] width 16 height 8
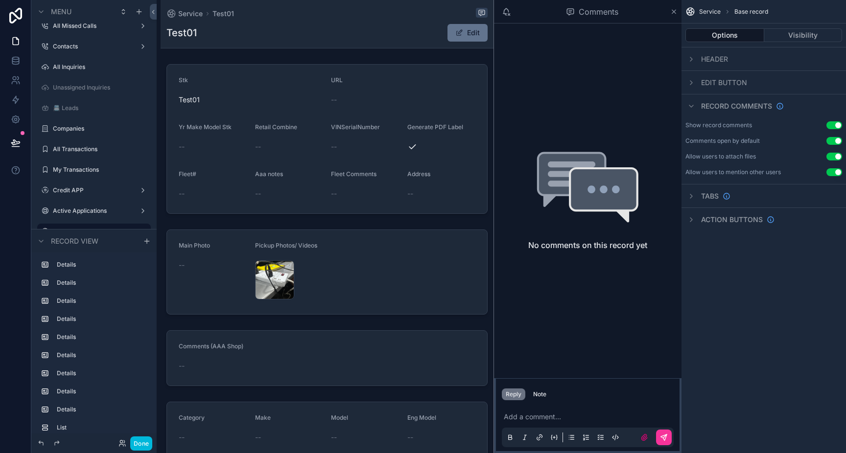
click at [831, 141] on button "Use setting" at bounding box center [834, 141] width 16 height 8
click at [832, 141] on button "Use setting" at bounding box center [834, 141] width 16 height 8
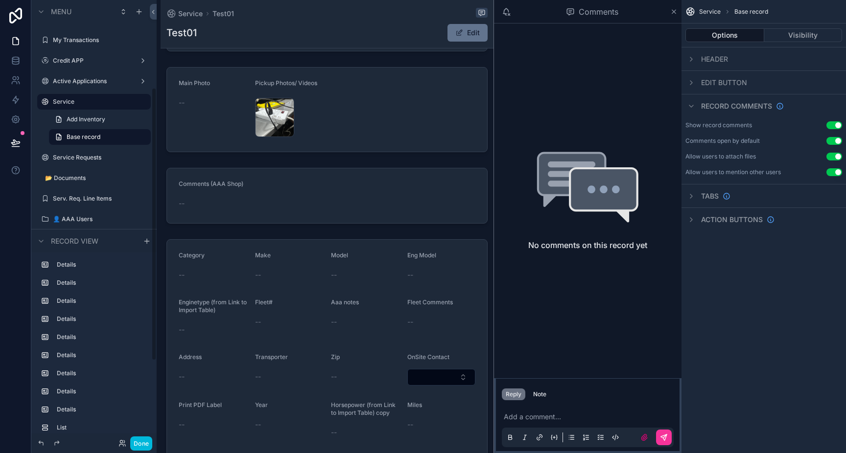
scroll to position [165, 0]
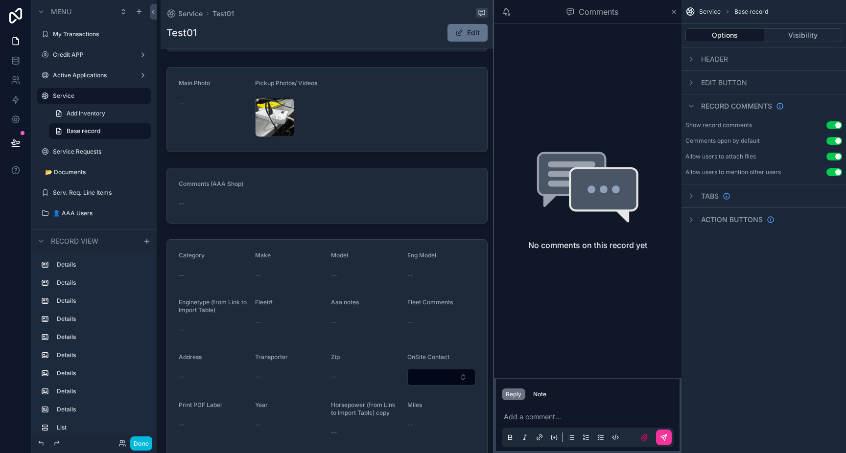
click at [57, 94] on label "Service" at bounding box center [99, 96] width 92 height 8
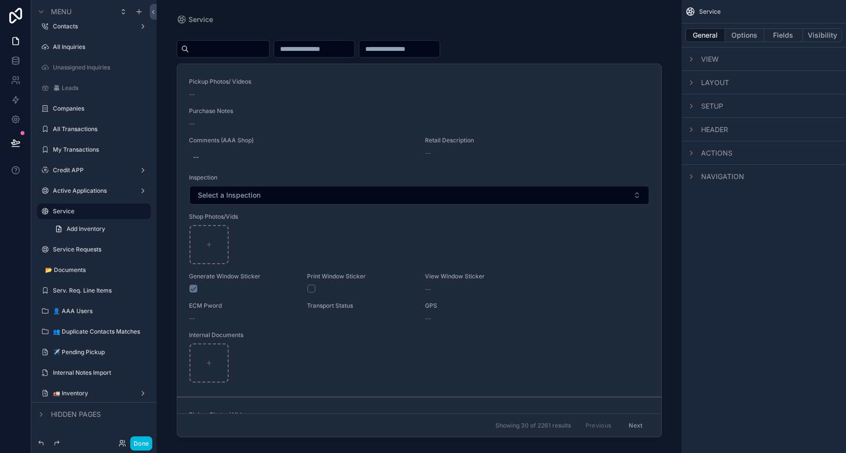
click at [72, 212] on label "Service" at bounding box center [99, 212] width 92 height 8
click at [62, 212] on label "Service" at bounding box center [99, 212] width 92 height 8
click at [79, 249] on label "Service Requests" at bounding box center [99, 250] width 92 height 8
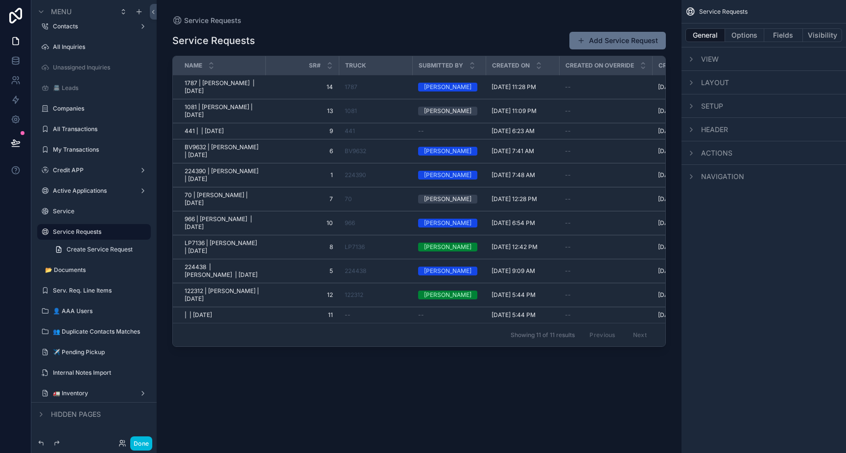
click at [67, 209] on label "Service" at bounding box center [99, 212] width 92 height 8
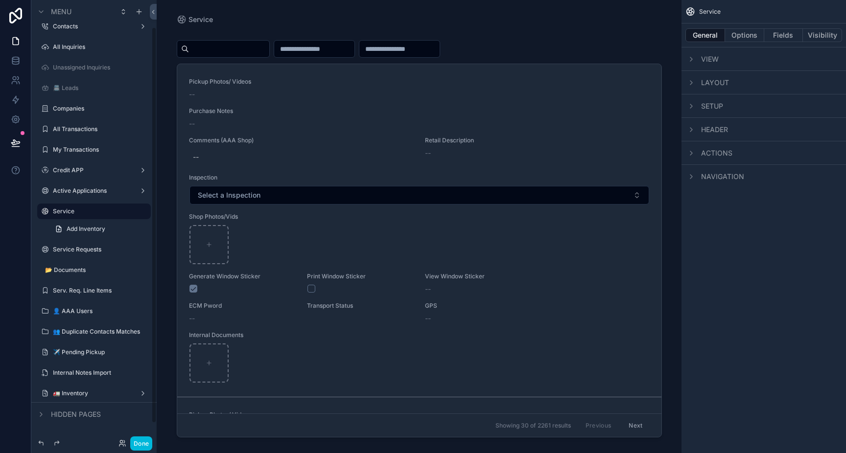
scroll to position [30, 0]
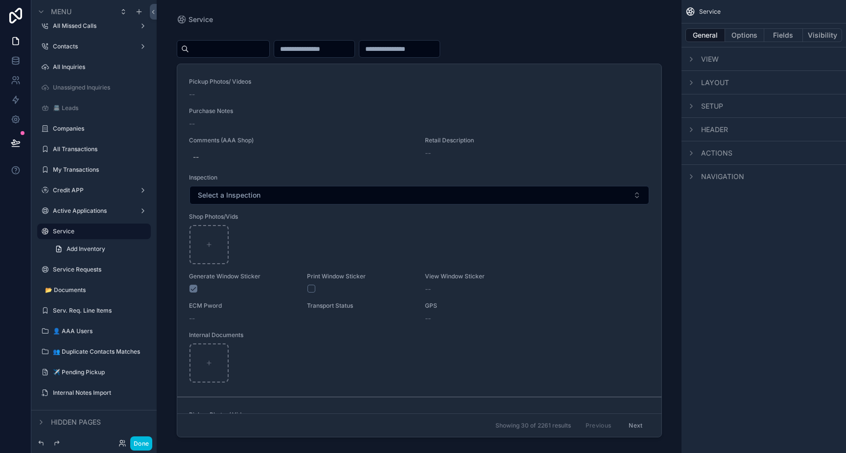
click at [75, 268] on label "Service Requests" at bounding box center [99, 270] width 92 height 8
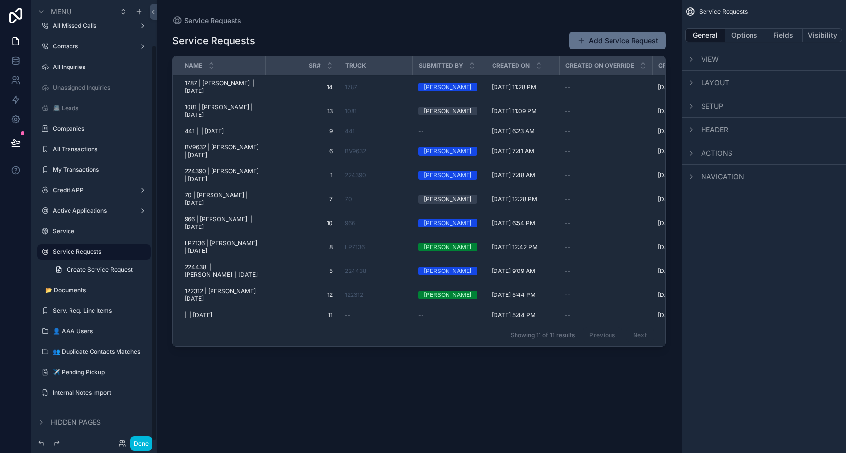
scroll to position [50, 0]
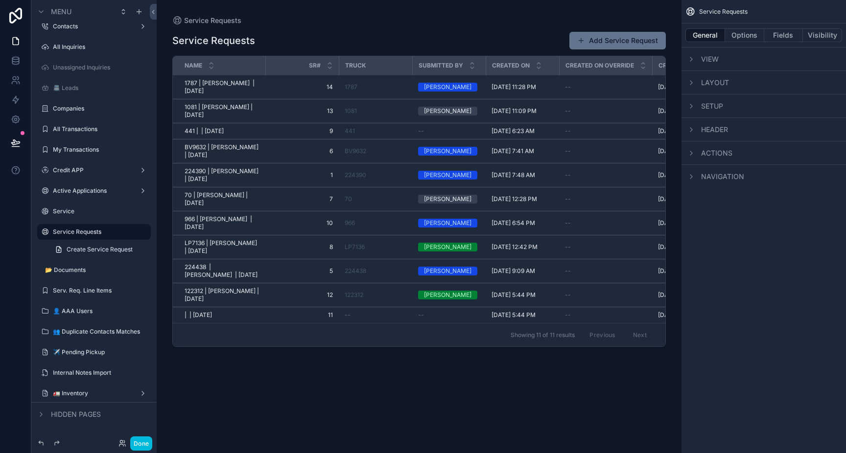
click at [67, 213] on label "Service" at bounding box center [99, 212] width 92 height 8
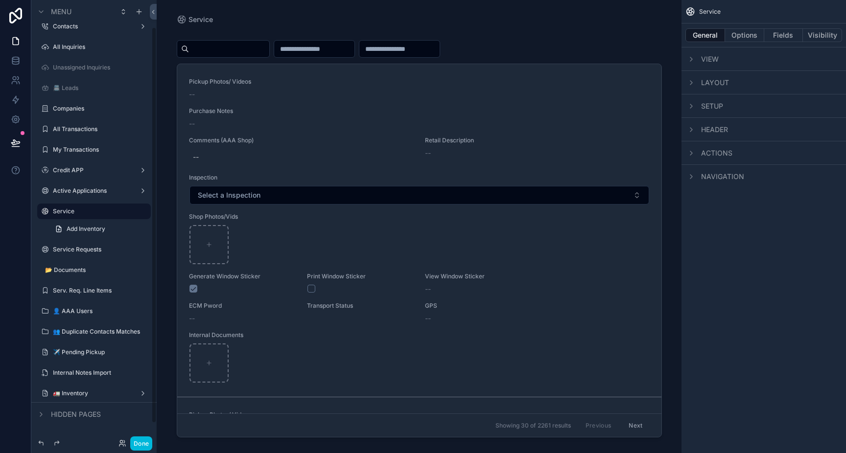
scroll to position [30, 0]
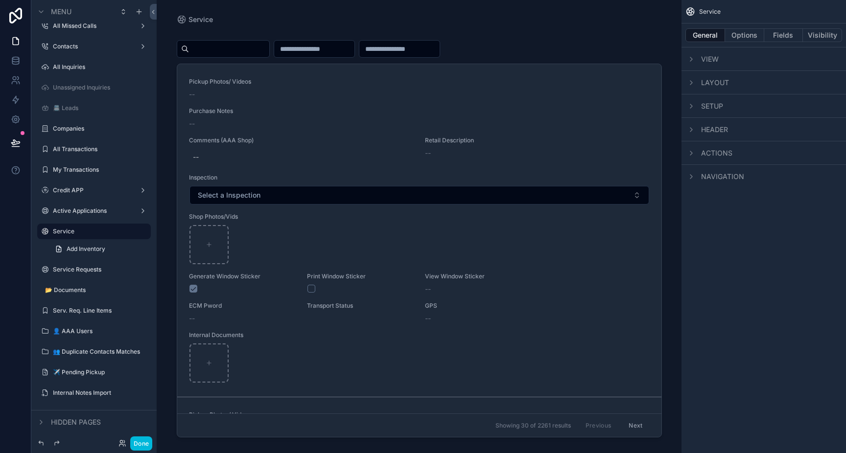
click at [0, 0] on div "scrollable content" at bounding box center [0, 0] width 0 height 0
click at [90, 229] on label "Service" at bounding box center [99, 232] width 92 height 8
click at [57, 234] on label "Service" at bounding box center [99, 232] width 92 height 8
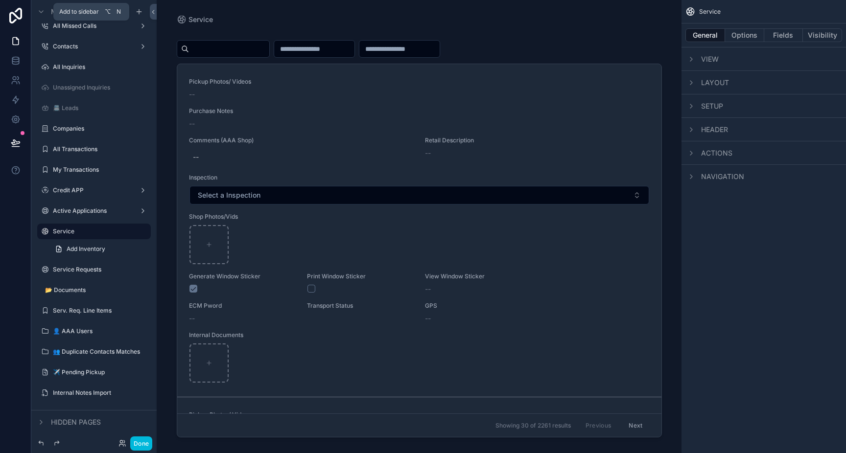
click at [139, 13] on icon "scrollable content" at bounding box center [139, 11] width 0 height 4
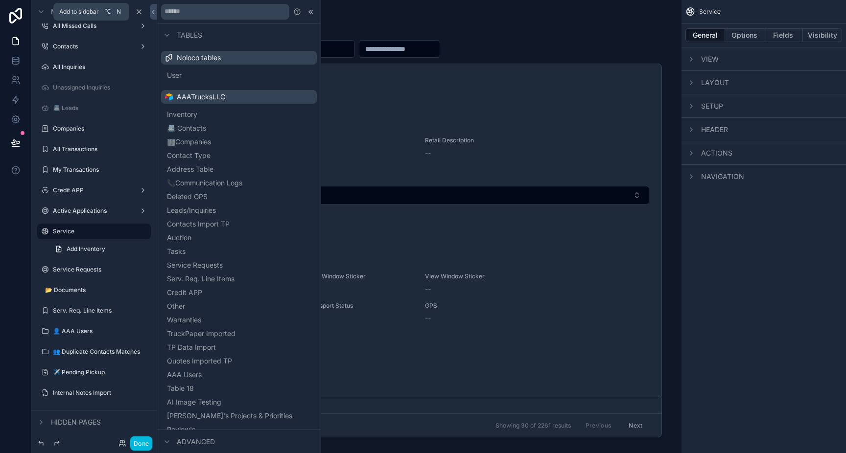
click at [139, 13] on icon "scrollable content" at bounding box center [139, 12] width 8 height 8
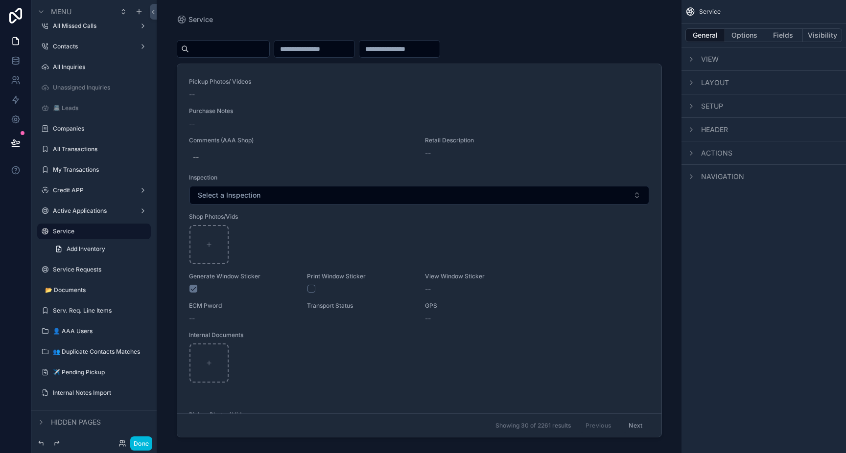
click at [0, 0] on icon "scrollable content" at bounding box center [0, 0] width 0 height 0
click at [236, 46] on input "scrollable content" at bounding box center [229, 49] width 80 height 14
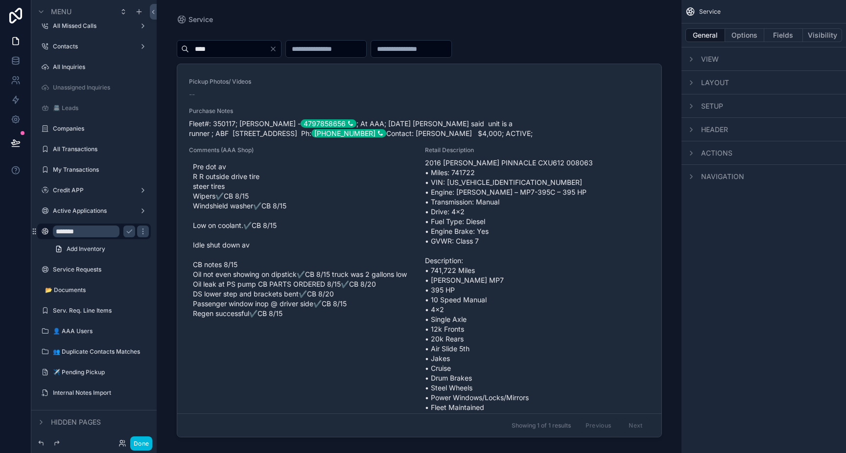
type input "****"
click at [281, 45] on div "****" at bounding box center [229, 49] width 105 height 18
click at [275, 48] on icon "Clear" at bounding box center [273, 49] width 4 height 4
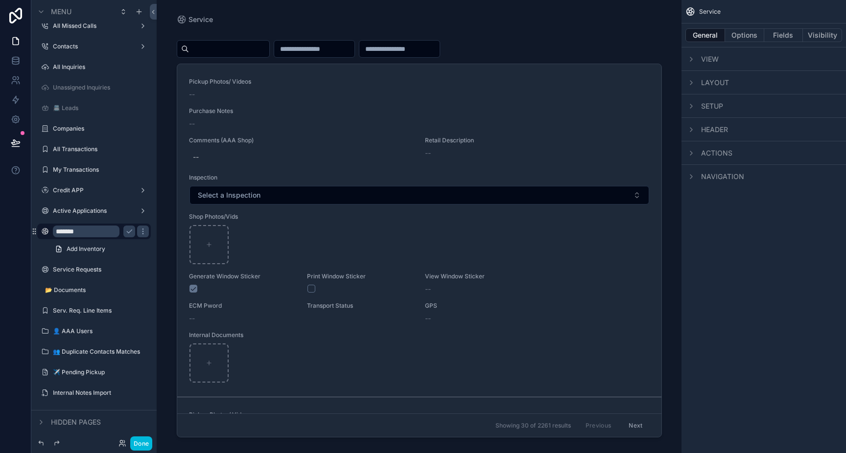
click at [312, 50] on input "scrollable content" at bounding box center [314, 49] width 80 height 14
click at [212, 44] on input "scrollable content" at bounding box center [229, 49] width 80 height 14
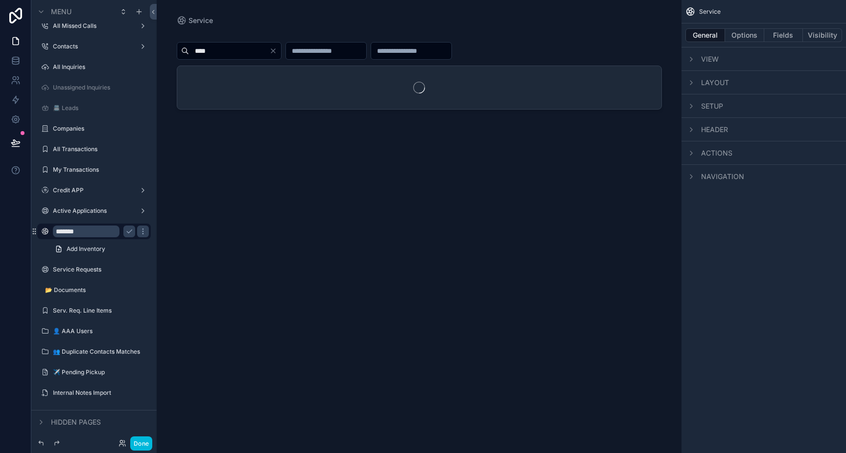
type input "****"
click at [323, 52] on input "scrollable content" at bounding box center [326, 51] width 80 height 14
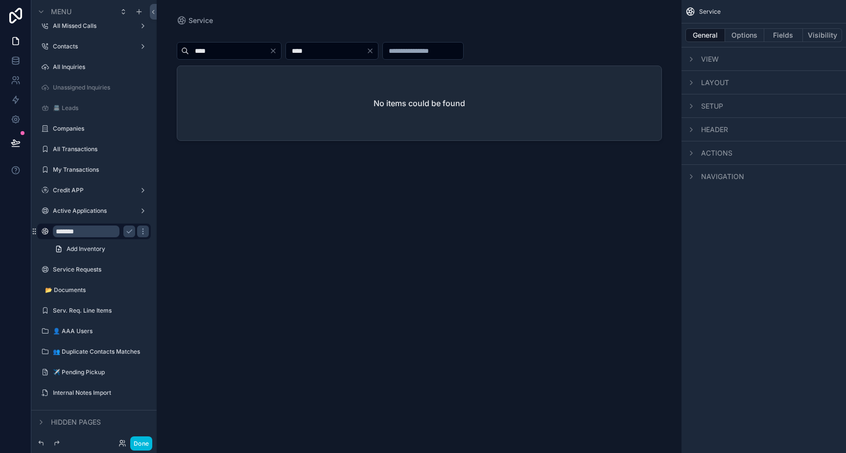
type input "****"
click at [277, 51] on icon "Clear" at bounding box center [273, 51] width 8 height 8
click at [231, 52] on input "scrollable content" at bounding box center [229, 51] width 80 height 14
type input "****"
click at [378, 52] on button "Clear" at bounding box center [372, 51] width 12 height 8
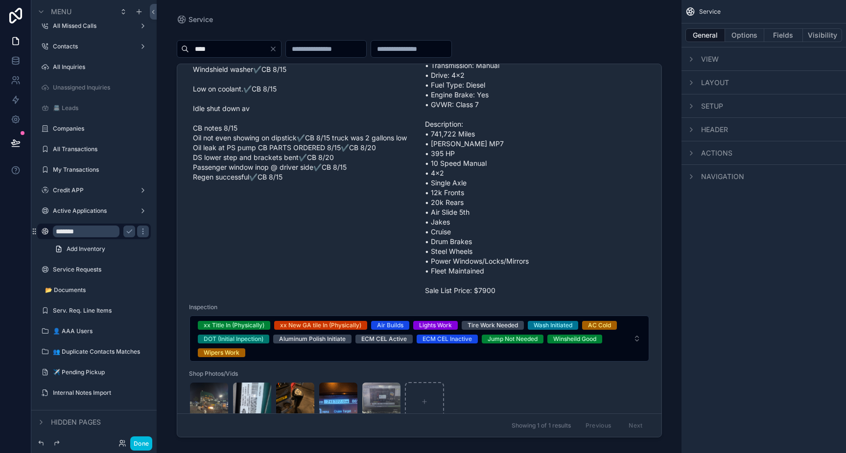
scroll to position [287, 0]
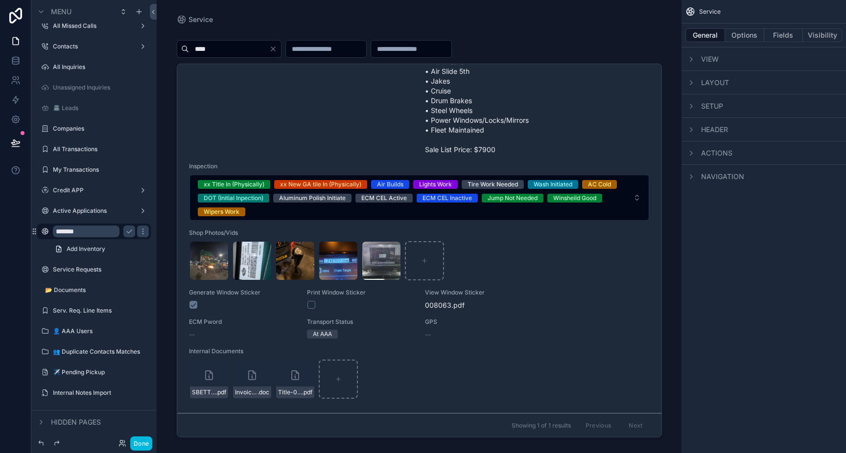
click at [203, 48] on input "****" at bounding box center [229, 49] width 80 height 14
click at [144, 234] on icon "scrollable content" at bounding box center [143, 232] width 8 height 8
click at [104, 235] on input "*******" at bounding box center [86, 232] width 67 height 12
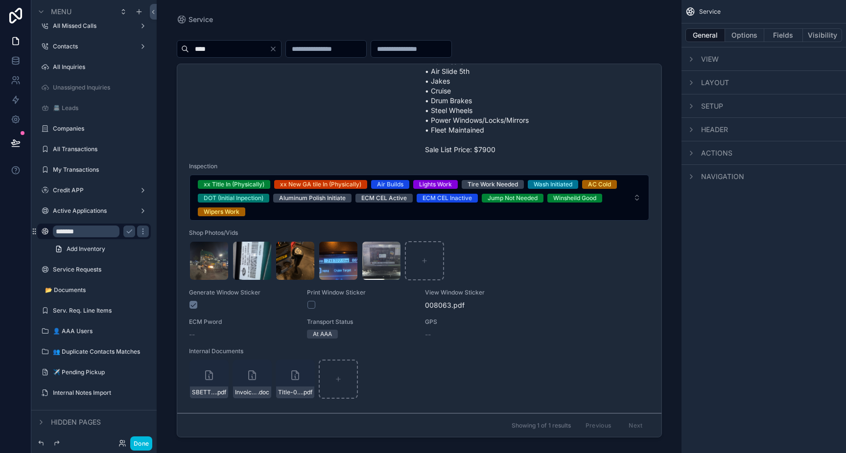
click at [323, 129] on div "Comments (AAA Shop) Pre dot av R R outside drive tire steer tires Wipers✔️CB 8/…" at bounding box center [301, 12] width 225 height 286
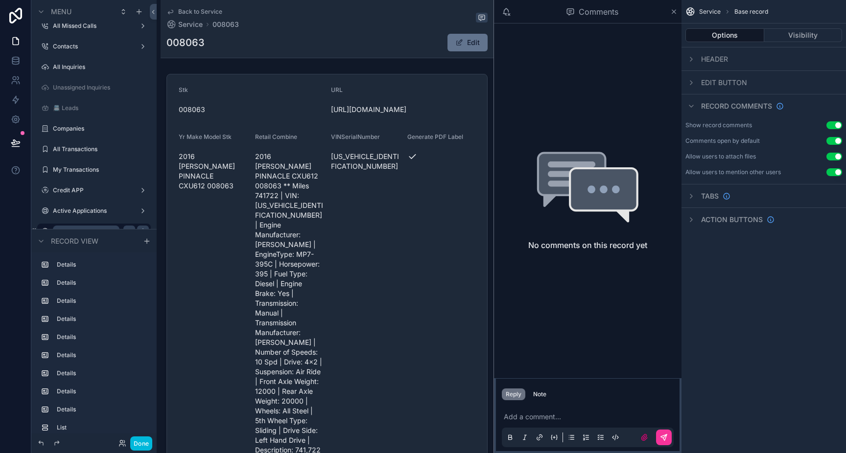
click at [203, 10] on span "Back to Service" at bounding box center [200, 12] width 44 height 8
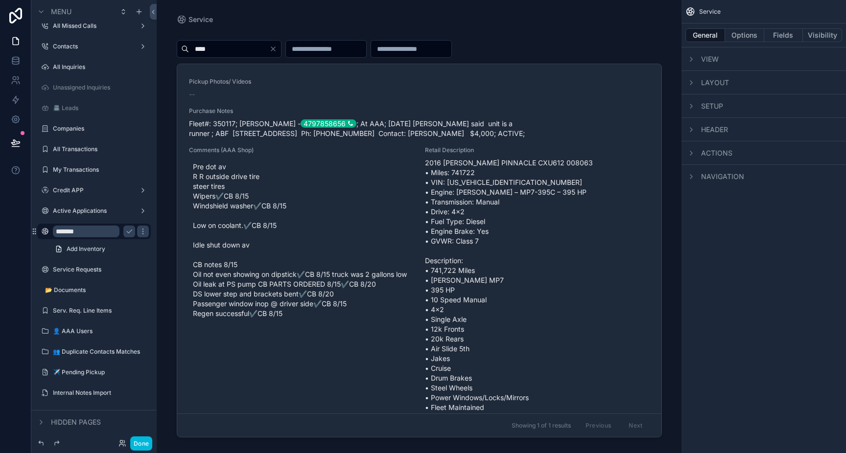
click at [250, 232] on span "Pre dot av R R outside drive tire steer tires Wipers✔️CB 8/15 Windshield washer…" at bounding box center [301, 240] width 217 height 157
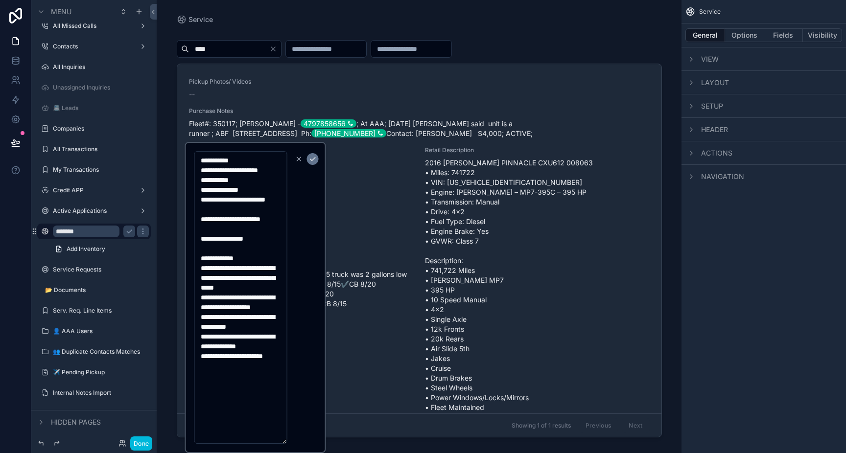
click at [409, 83] on span "Pickup Photos/ Videos" at bounding box center [419, 82] width 461 height 8
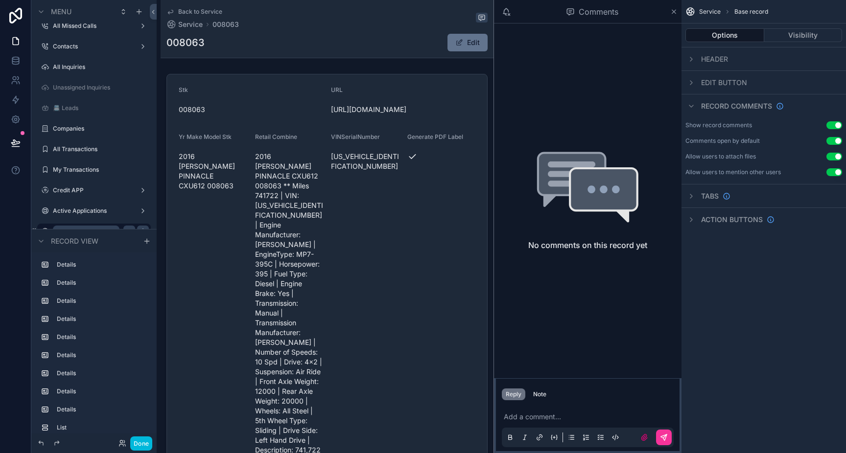
click at [202, 13] on span "Back to Service" at bounding box center [200, 12] width 44 height 8
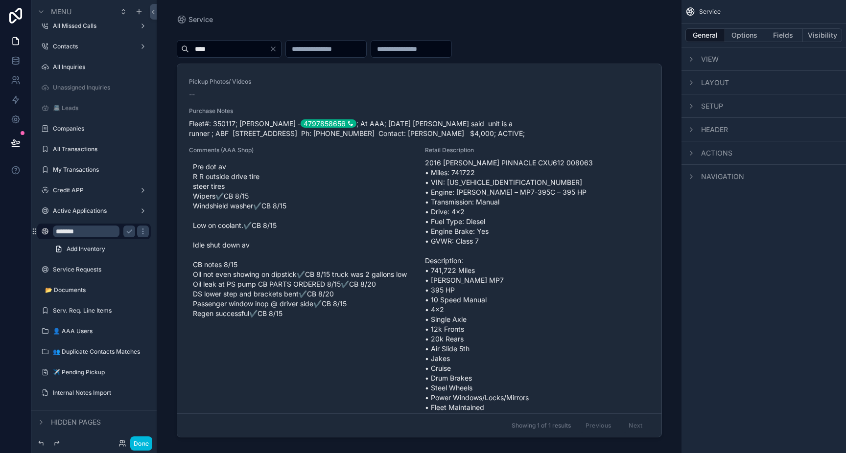
click at [473, 199] on span "2016 [PERSON_NAME] PINNACLE CXU612 008063 • Miles: 741722 • VIN: [US_VEHICLE_ID…" at bounding box center [537, 295] width 225 height 274
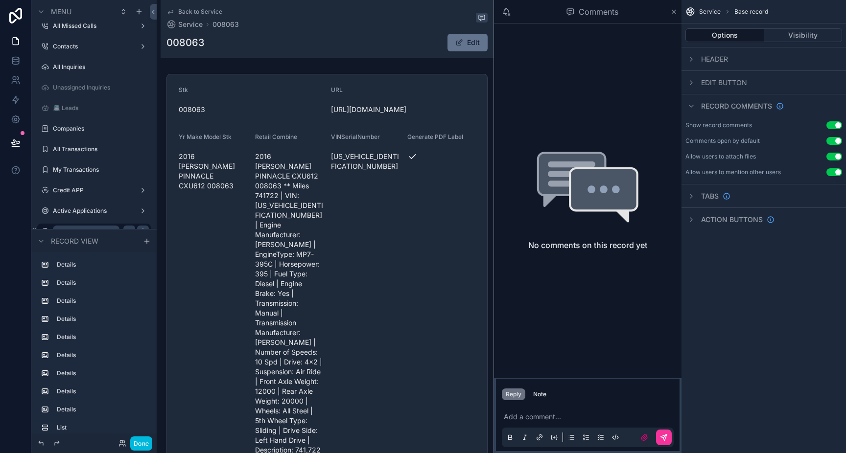
click at [173, 12] on icon "scrollable content" at bounding box center [170, 12] width 8 height 8
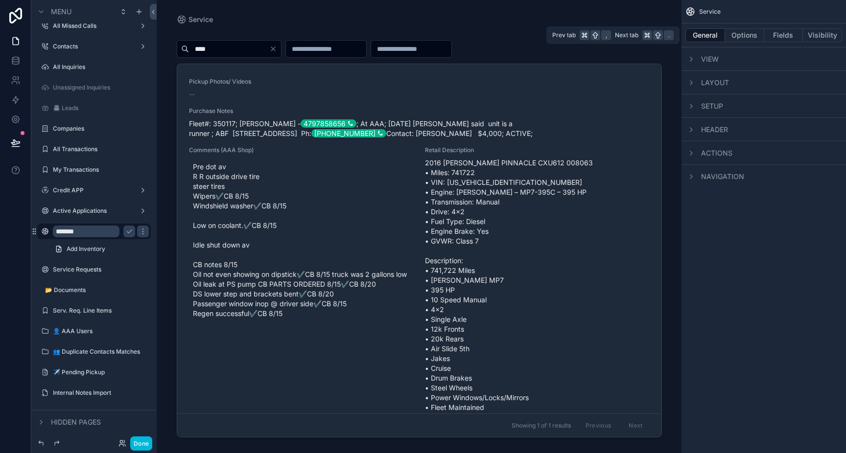
click at [782, 31] on button "Fields" at bounding box center [783, 35] width 39 height 14
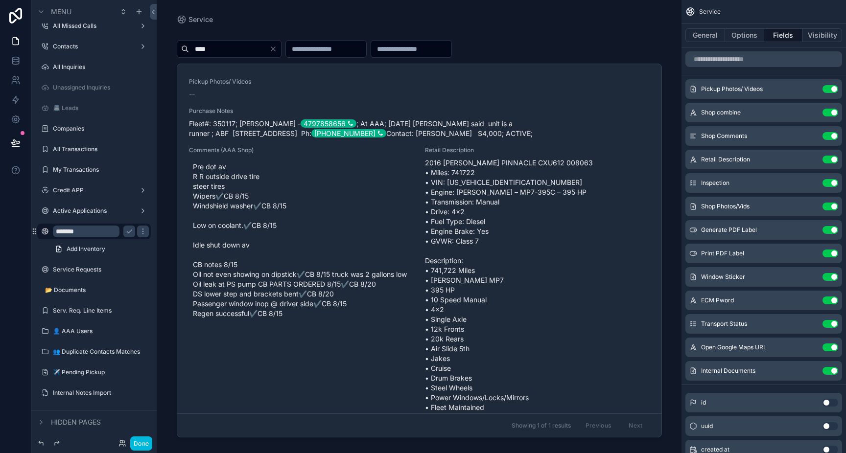
click at [0, 0] on icon "scrollable content" at bounding box center [0, 0] width 0 height 0
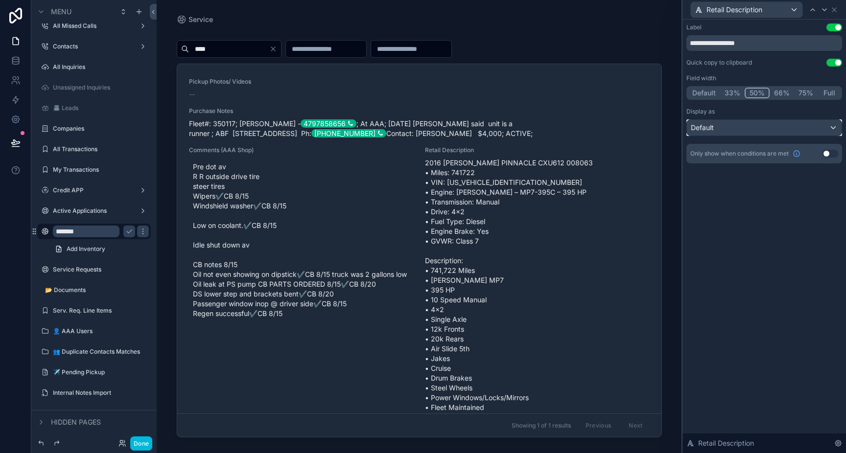
click at [806, 130] on div "Default" at bounding box center [764, 128] width 155 height 16
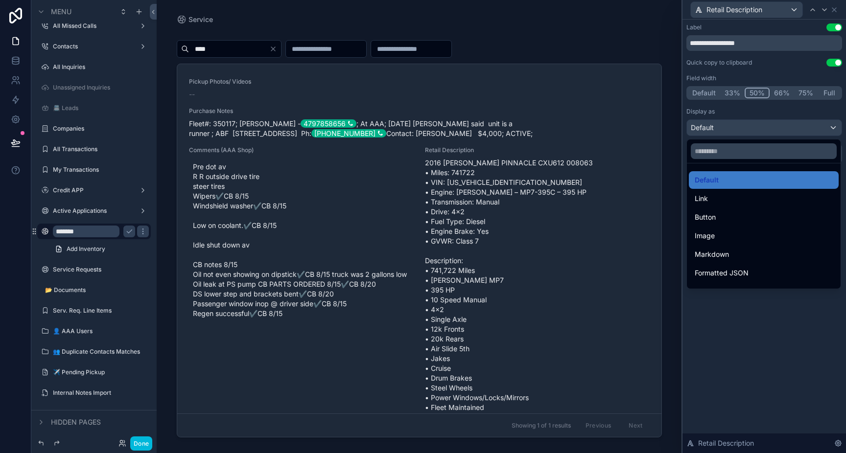
click at [806, 130] on div at bounding box center [764, 226] width 164 height 453
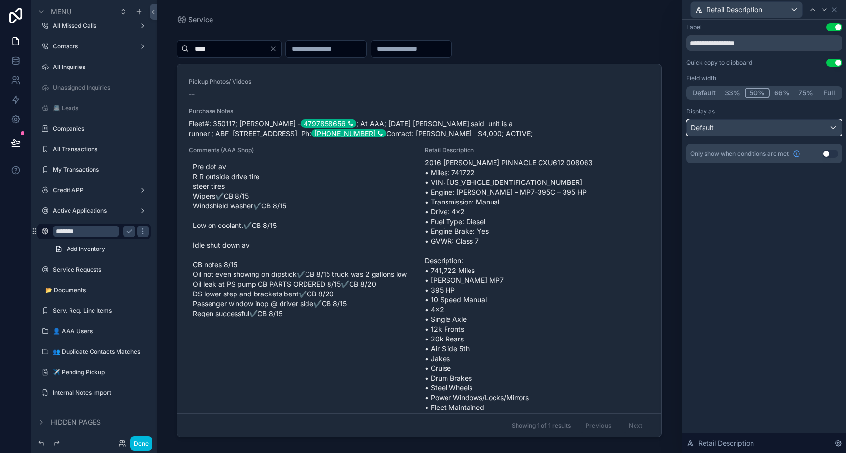
click at [806, 130] on div "Default" at bounding box center [764, 128] width 155 height 16
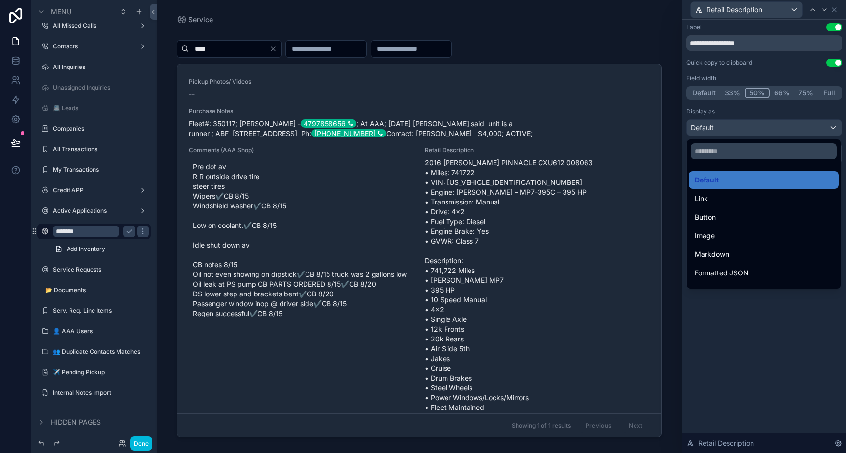
click at [777, 269] on div "Formatted JSON" at bounding box center [764, 273] width 138 height 12
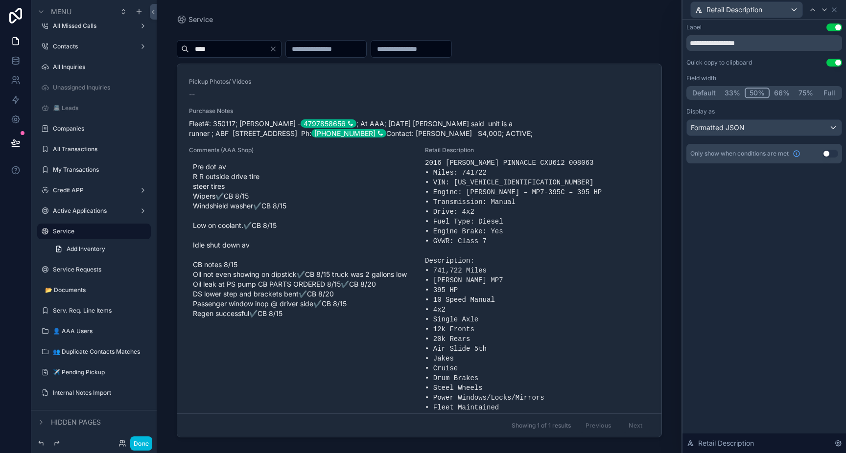
click at [484, 200] on div "2016 [PERSON_NAME] PINNACLE CXU612 008063 • Miles: 741722 • VIN: [US_VEHICLE_ID…" at bounding box center [537, 295] width 225 height 274
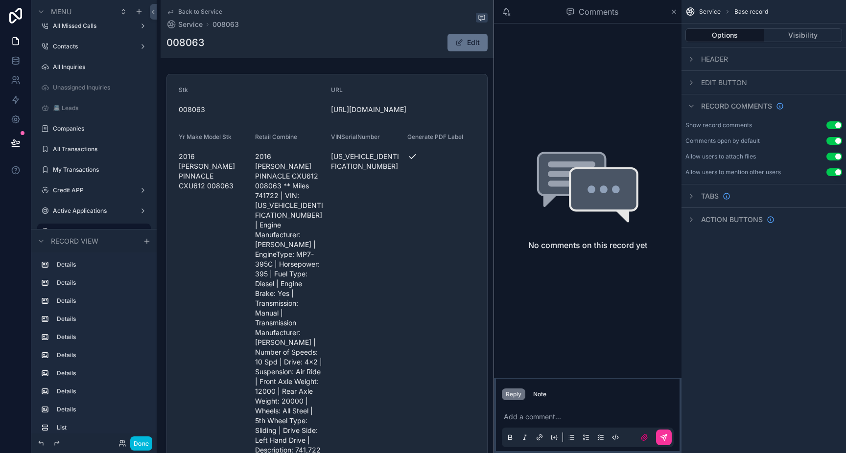
click at [216, 8] on span "Back to Service" at bounding box center [200, 12] width 44 height 8
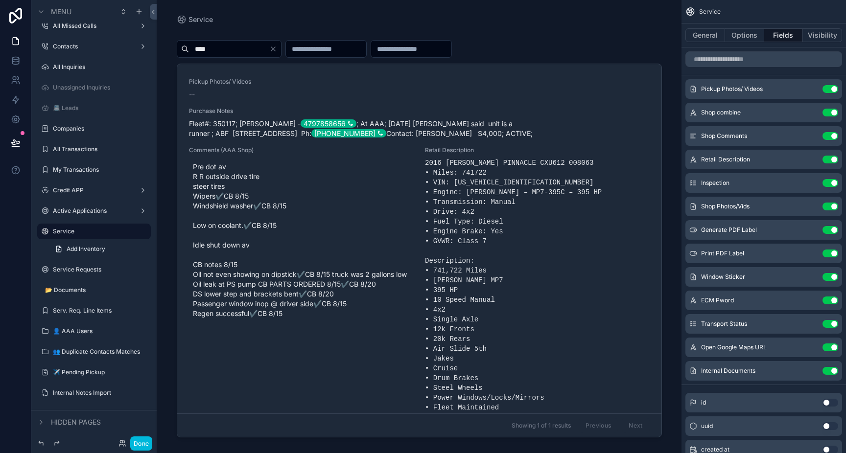
click at [0, 0] on icon "scrollable content" at bounding box center [0, 0] width 0 height 0
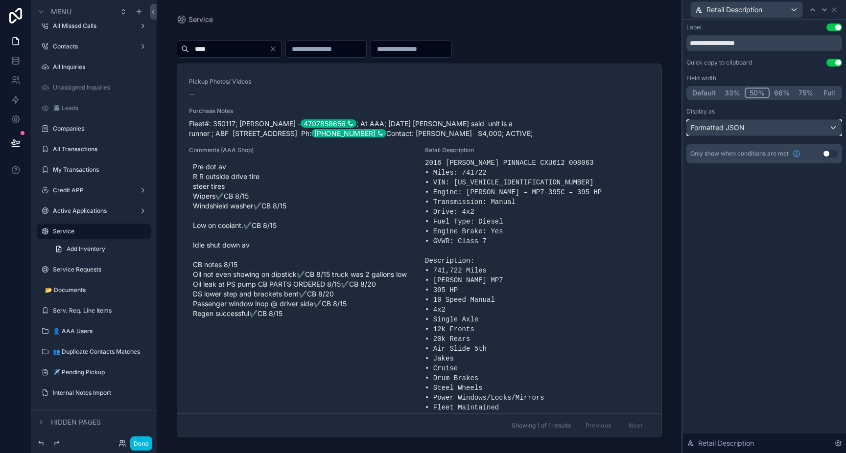
click at [755, 126] on div "Formatted JSON" at bounding box center [764, 128] width 155 height 16
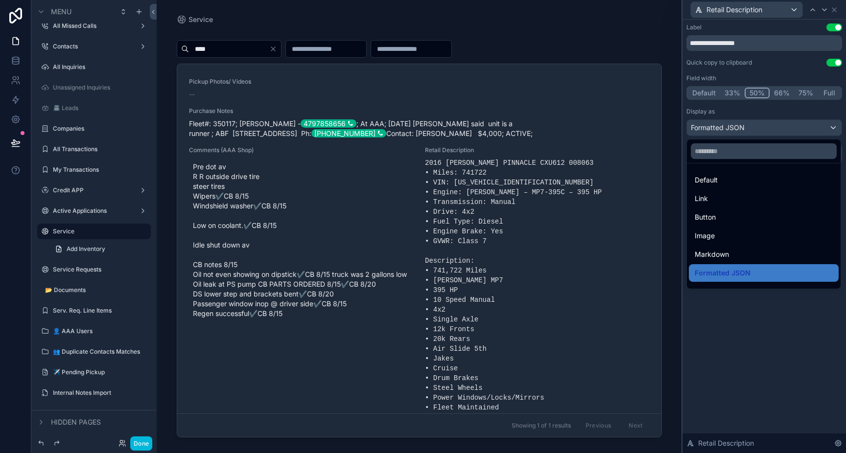
click at [727, 183] on div "Default" at bounding box center [764, 180] width 138 height 12
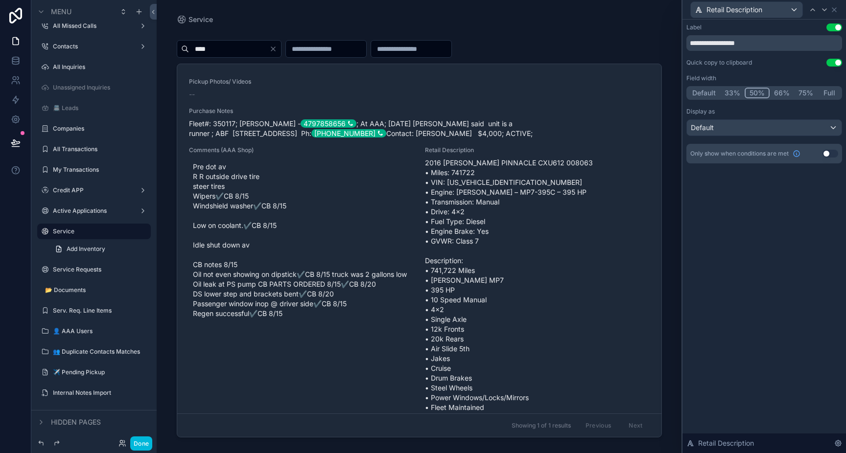
click at [838, 28] on button "Use setting" at bounding box center [834, 27] width 16 height 8
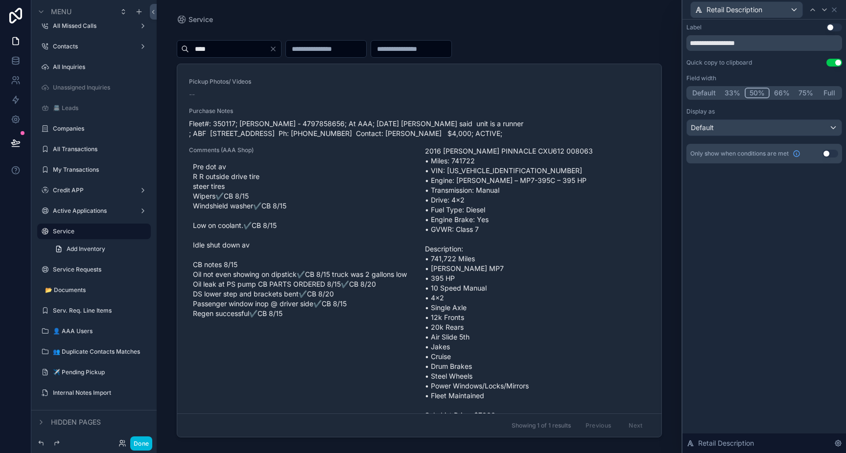
click at [838, 28] on button "Use setting" at bounding box center [834, 27] width 16 height 8
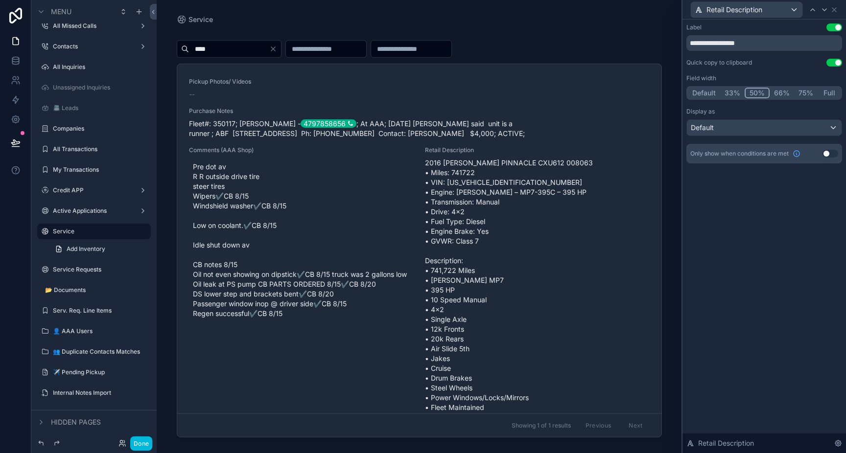
click at [840, 445] on icon at bounding box center [838, 444] width 6 height 6
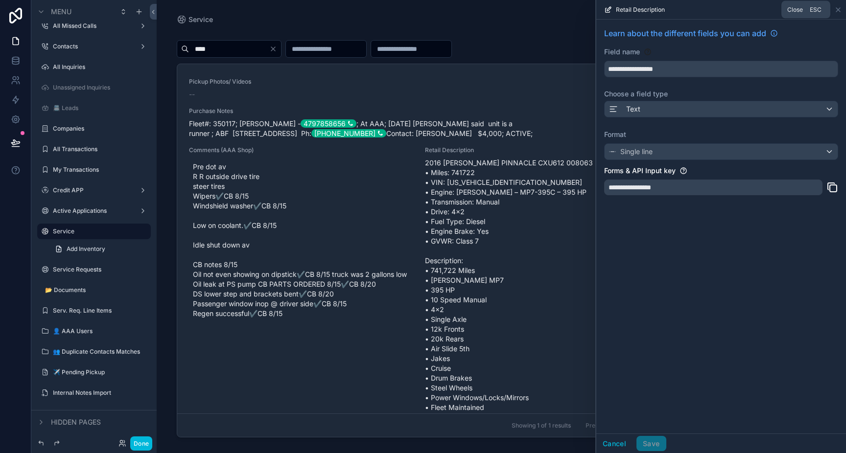
click at [839, 8] on icon at bounding box center [838, 10] width 4 height 4
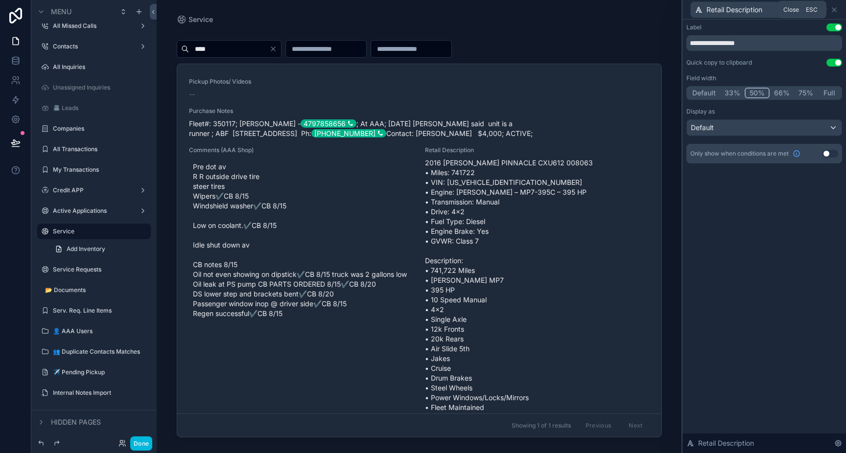
click at [836, 10] on icon at bounding box center [834, 10] width 8 height 8
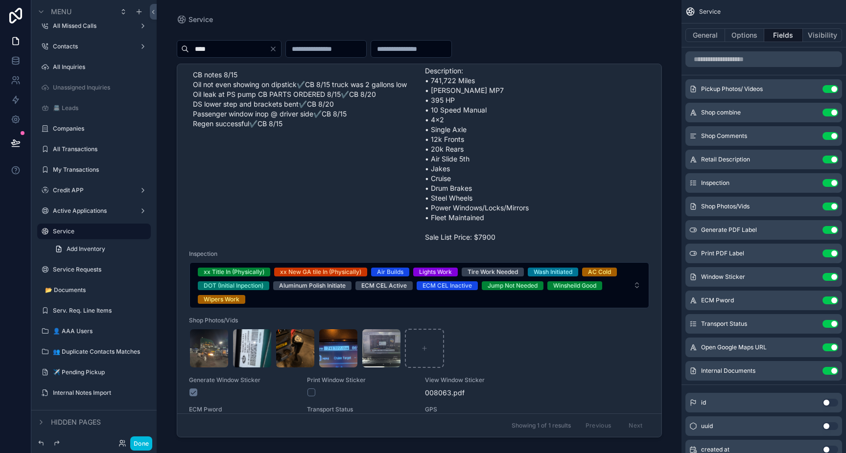
scroll to position [191, 0]
click at [511, 150] on span "2016 [PERSON_NAME] PINNACLE CXU612 008063 • Miles: 741722 • VIN: [US_VEHICLE_ID…" at bounding box center [537, 104] width 225 height 274
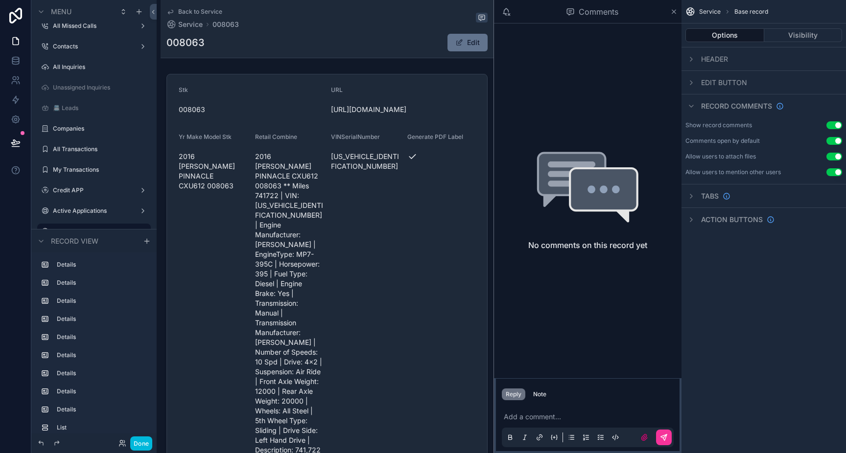
click at [202, 14] on span "Back to Service" at bounding box center [200, 12] width 44 height 8
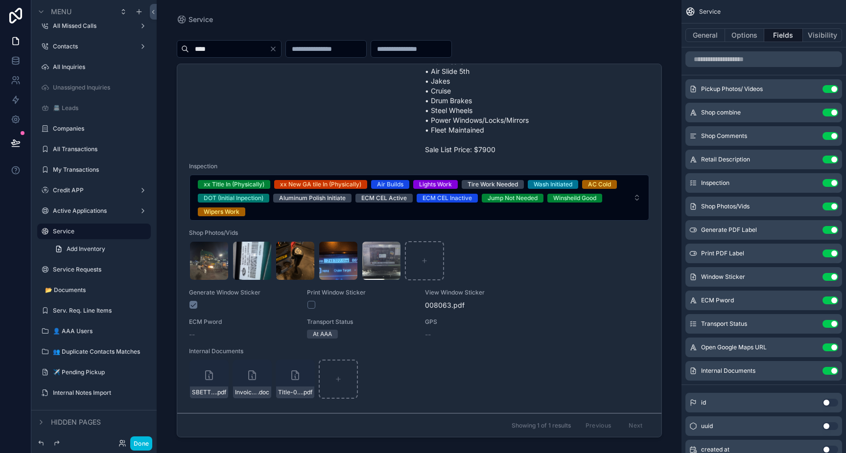
scroll to position [287, 0]
click at [496, 118] on span "2016 [PERSON_NAME] PINNACLE CXU612 008063 • Miles: 741722 • VIN: [US_VEHICLE_ID…" at bounding box center [537, 18] width 225 height 274
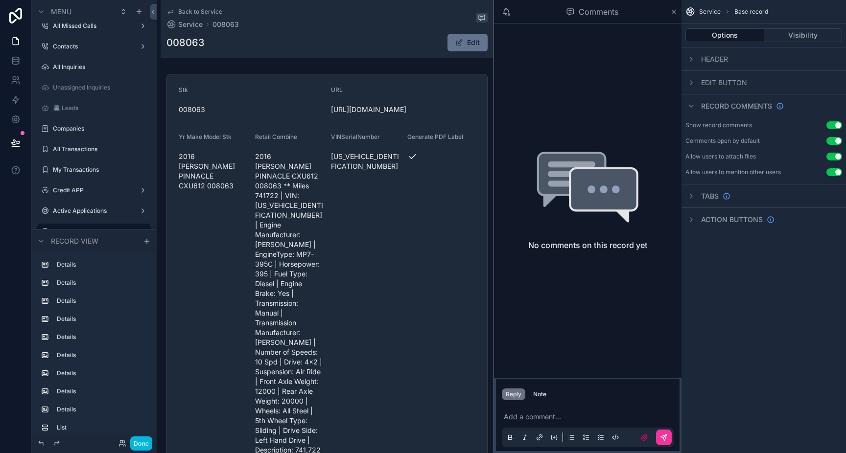
click at [213, 13] on span "Back to Service" at bounding box center [200, 12] width 44 height 8
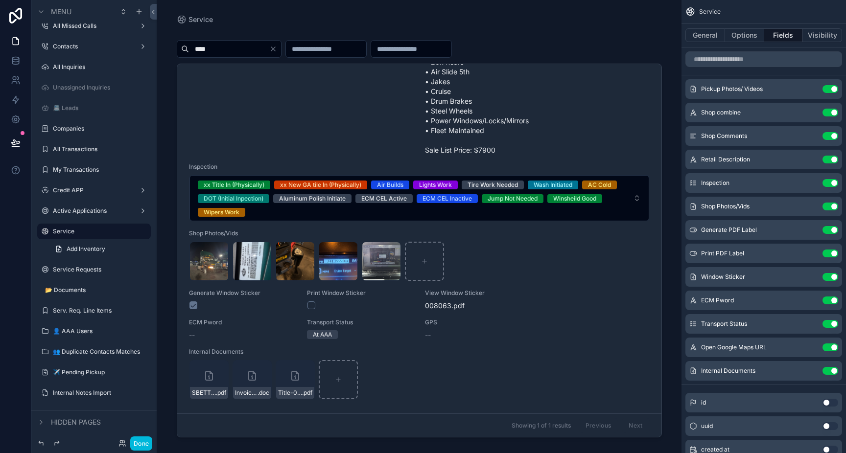
scroll to position [287, 0]
click at [440, 193] on button "ECM CEL Inactive" at bounding box center [447, 198] width 61 height 10
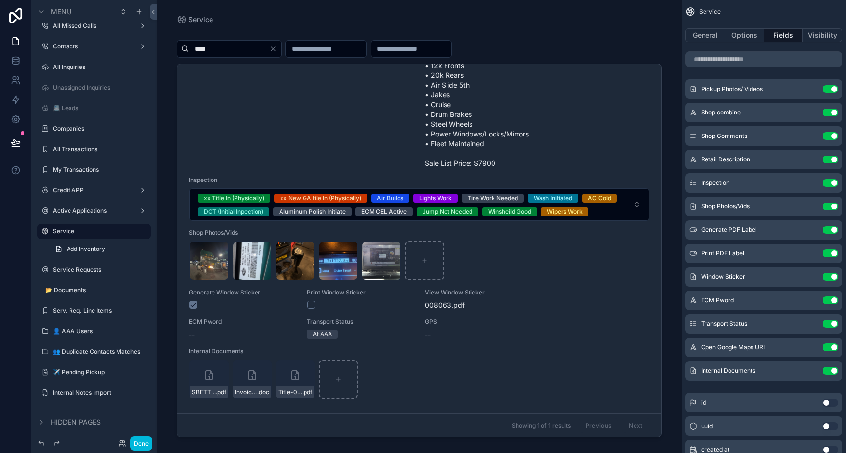
scroll to position [274, 0]
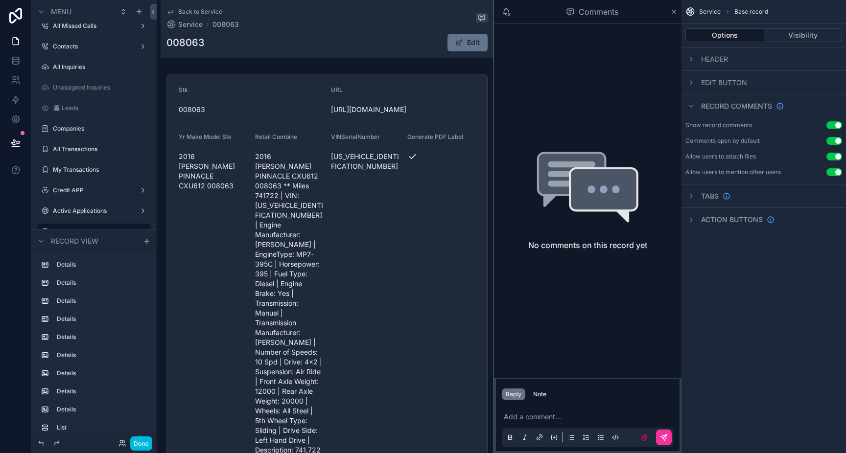
click at [198, 14] on span "Back to Service" at bounding box center [200, 12] width 44 height 8
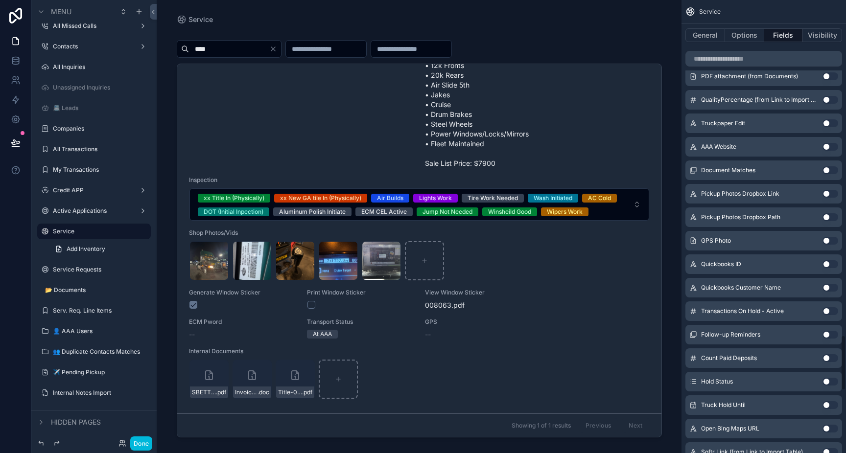
scroll to position [2722, 0]
click at [829, 241] on button "Use setting" at bounding box center [830, 242] width 16 height 8
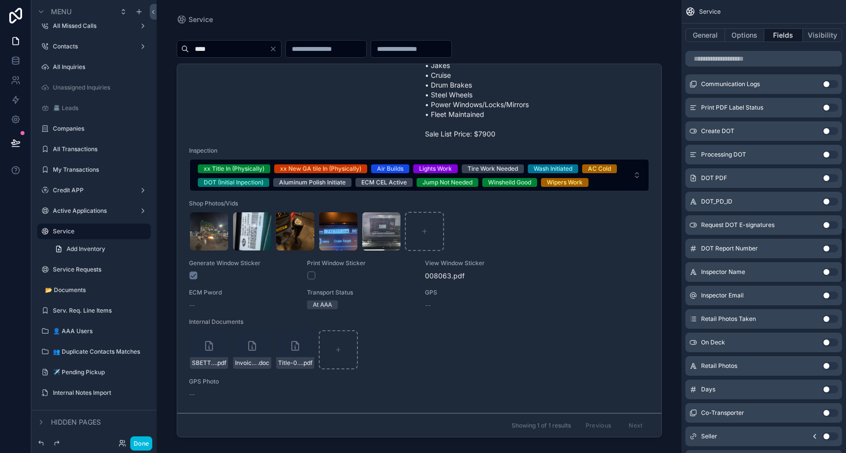
scroll to position [1846, 0]
drag, startPoint x: 332, startPoint y: 348, endPoint x: 202, endPoint y: 392, distance: 137.3
click at [202, 392] on div "Pickup Photos/ Videos -- Purchase Notes Fleet#: 350117; [PERSON_NAME] - 4797858…" at bounding box center [419, 92] width 461 height 615
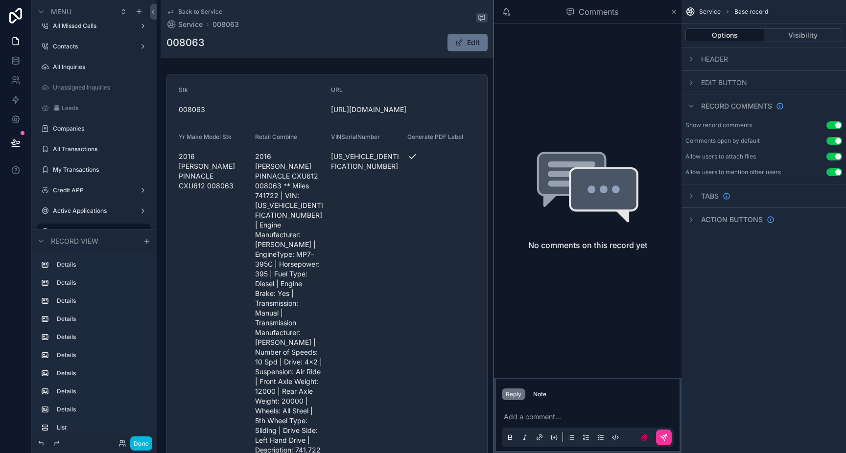
click at [208, 10] on span "Back to Service" at bounding box center [200, 12] width 44 height 8
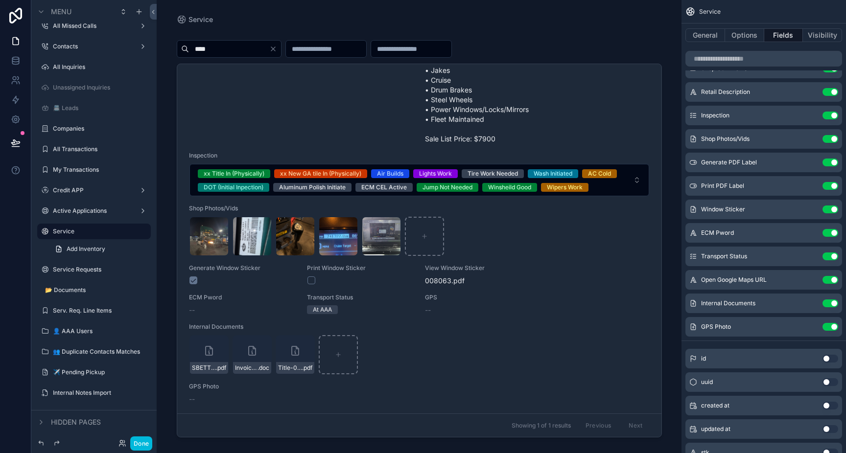
scroll to position [303, 0]
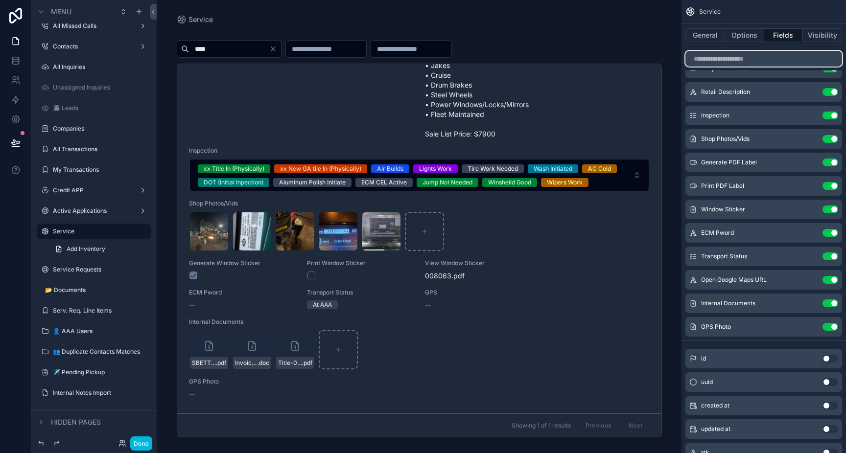
click at [746, 58] on input "scrollable content" at bounding box center [763, 59] width 157 height 16
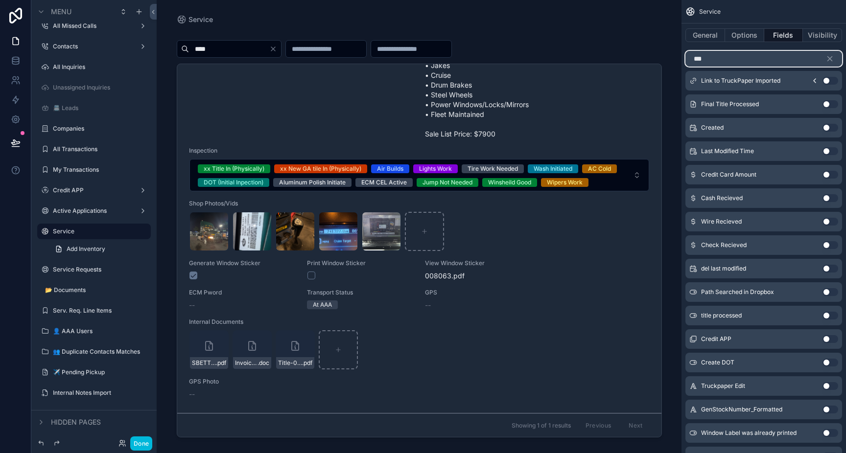
scroll to position [0, 0]
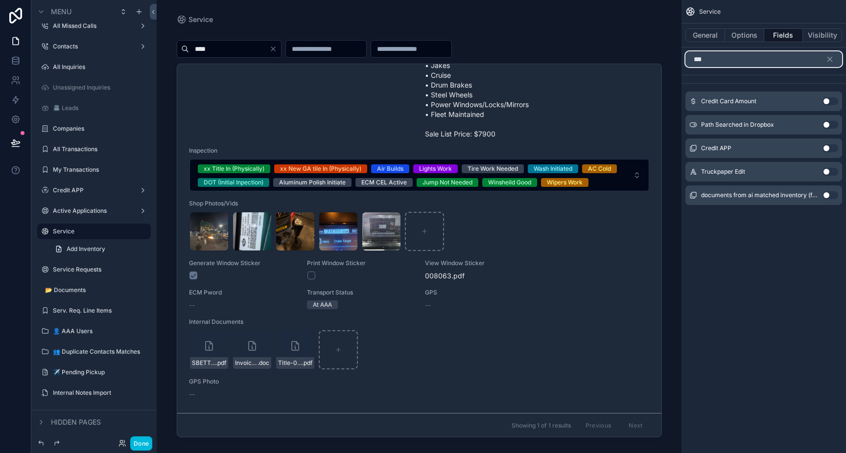
type input "***"
click at [828, 172] on button "Use setting" at bounding box center [830, 172] width 16 height 8
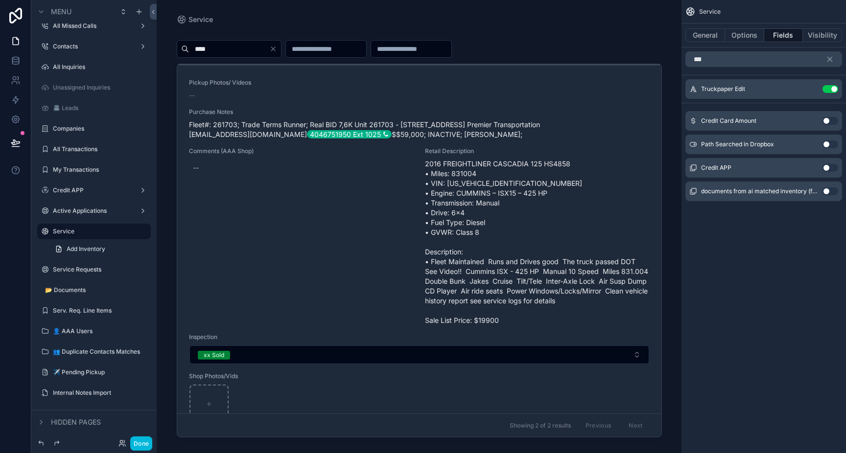
scroll to position [864, 0]
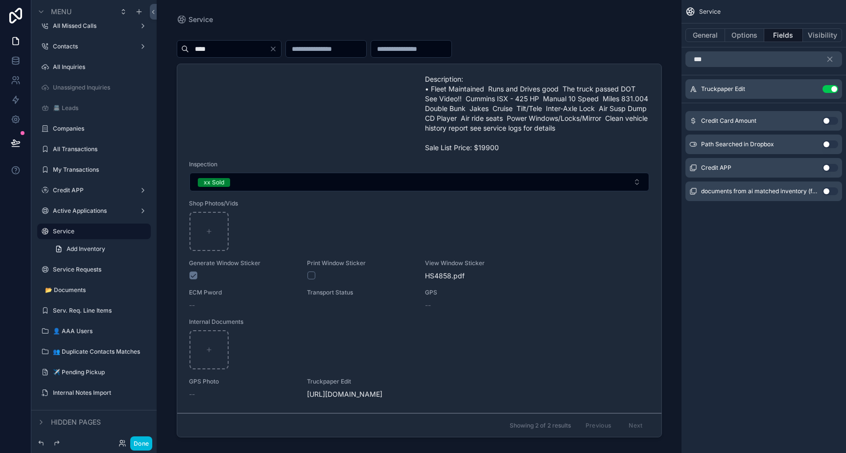
click at [0, 0] on icon "scrollable content" at bounding box center [0, 0] width 0 height 0
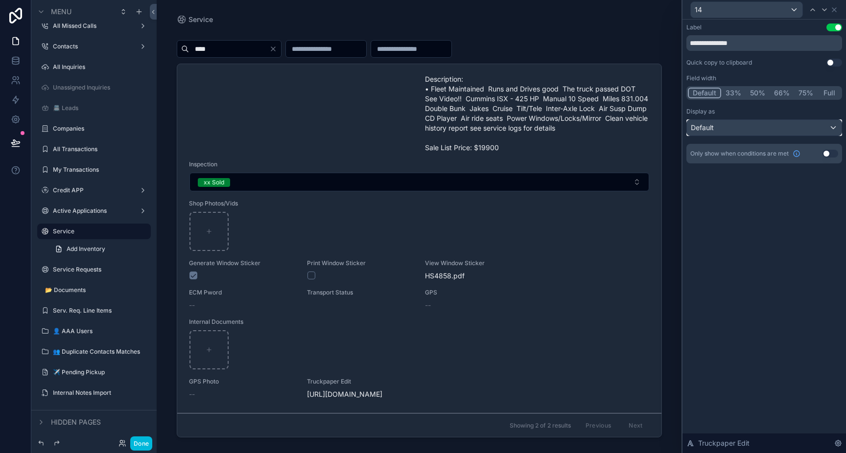
click at [729, 130] on div "Default" at bounding box center [764, 128] width 155 height 16
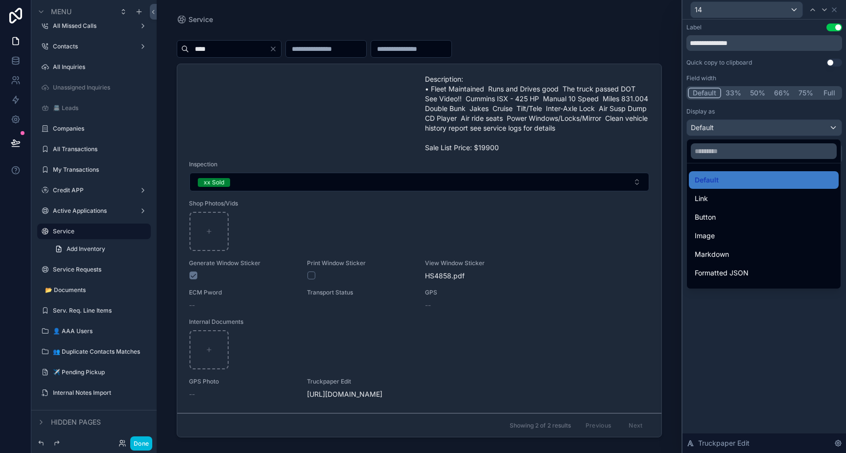
click at [714, 214] on span "Button" at bounding box center [705, 217] width 21 height 12
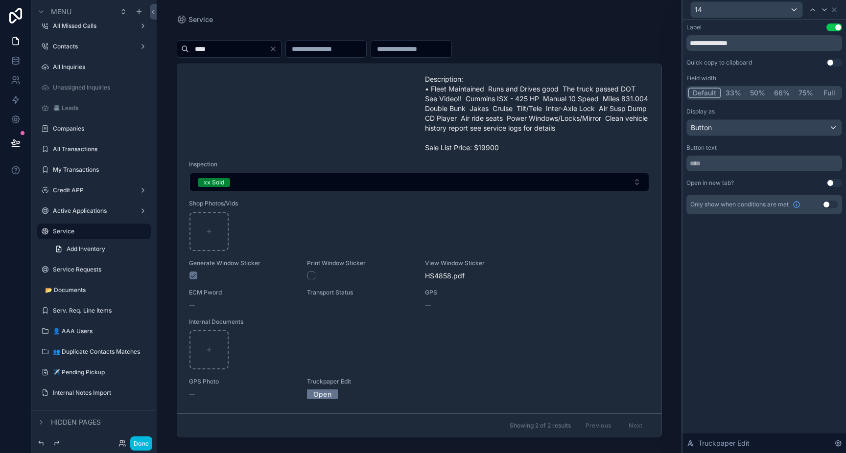
scroll to position [824, 0]
click at [725, 165] on input "text" at bounding box center [764, 164] width 156 height 16
click at [733, 96] on button "33%" at bounding box center [733, 93] width 24 height 11
click at [726, 159] on input "text" at bounding box center [764, 164] width 156 height 16
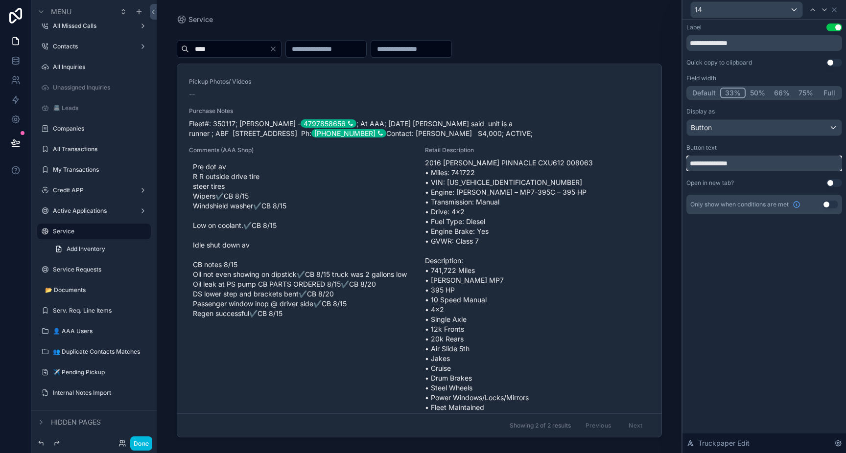
type input "**********"
click at [837, 29] on button "Use setting" at bounding box center [834, 27] width 16 height 8
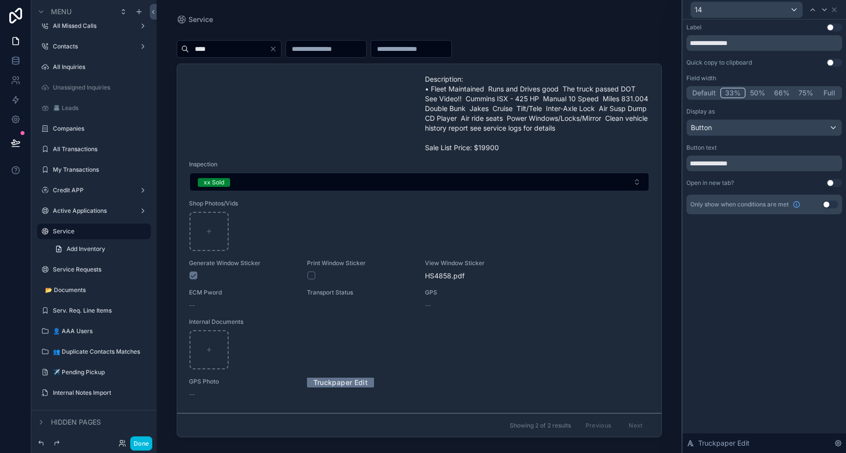
click at [346, 381] on link "Truckpaper Edit" at bounding box center [340, 382] width 67 height 15
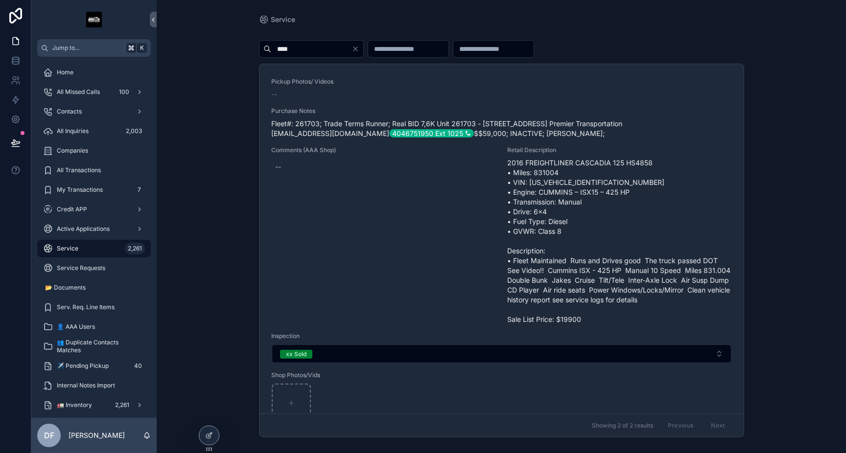
scroll to position [824, 0]
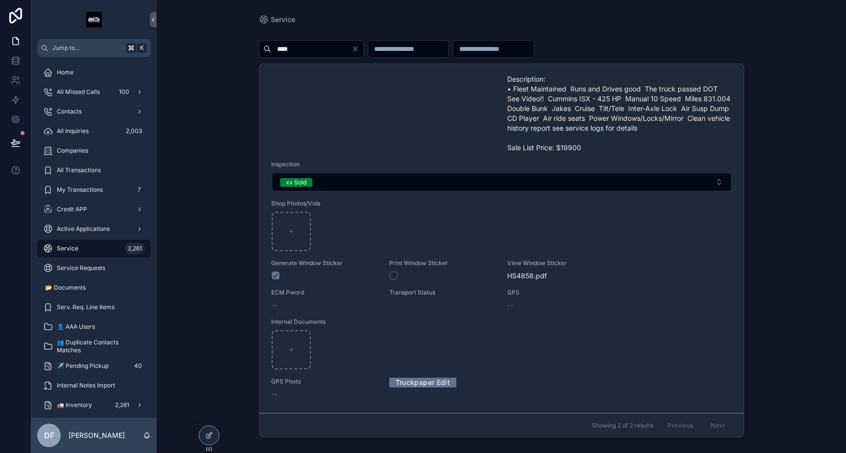
click at [211, 436] on icon at bounding box center [209, 436] width 8 height 8
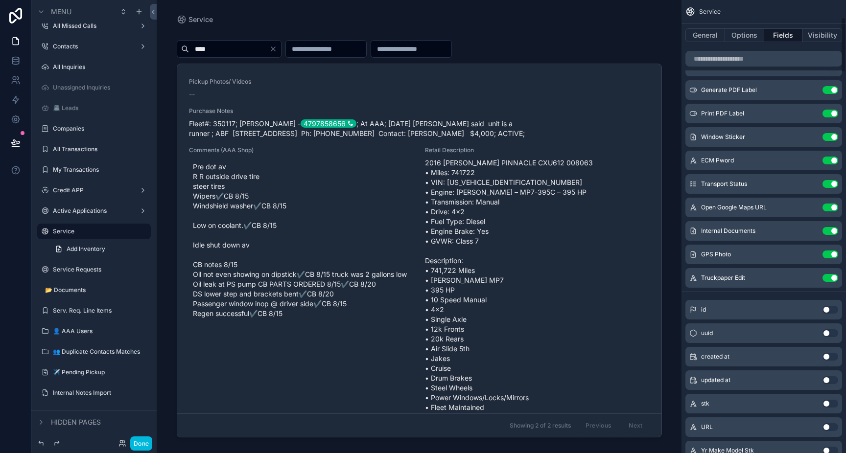
scroll to position [140, 0]
click at [0, 0] on icon "scrollable content" at bounding box center [0, 0] width 0 height 0
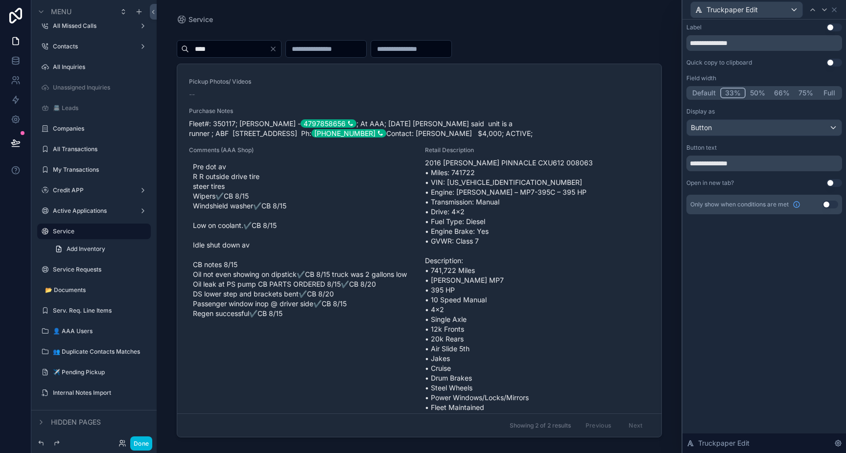
click at [830, 183] on button "Use setting" at bounding box center [834, 183] width 16 height 8
click at [141, 442] on button "Done" at bounding box center [141, 444] width 22 height 14
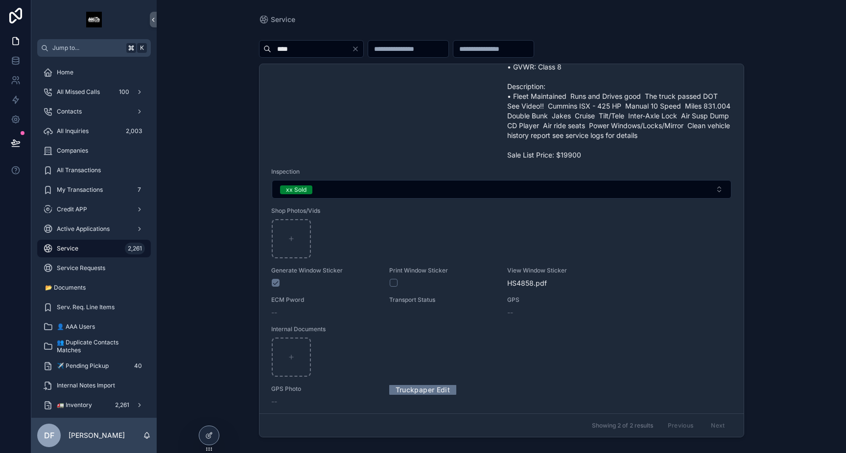
scroll to position [824, 0]
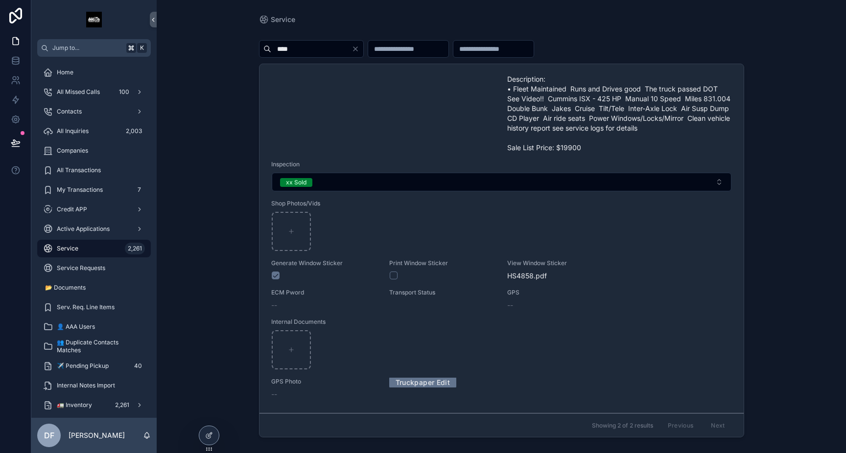
click at [432, 386] on link "Truckpaper Edit" at bounding box center [422, 382] width 67 height 15
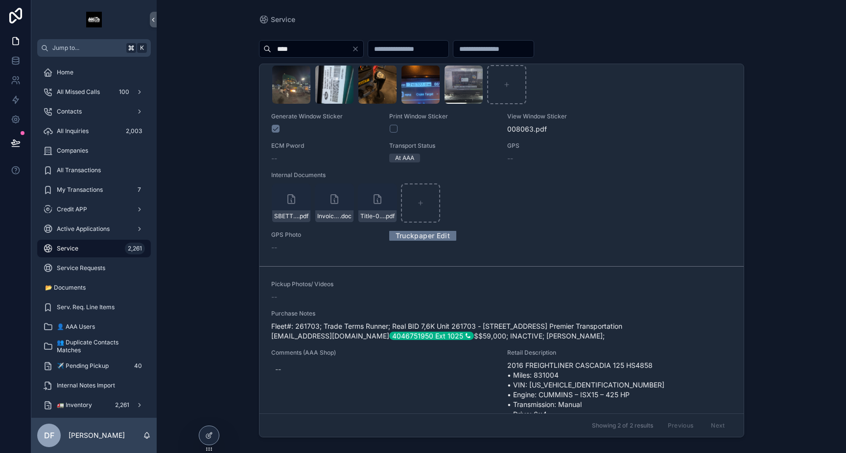
scroll to position [429, 0]
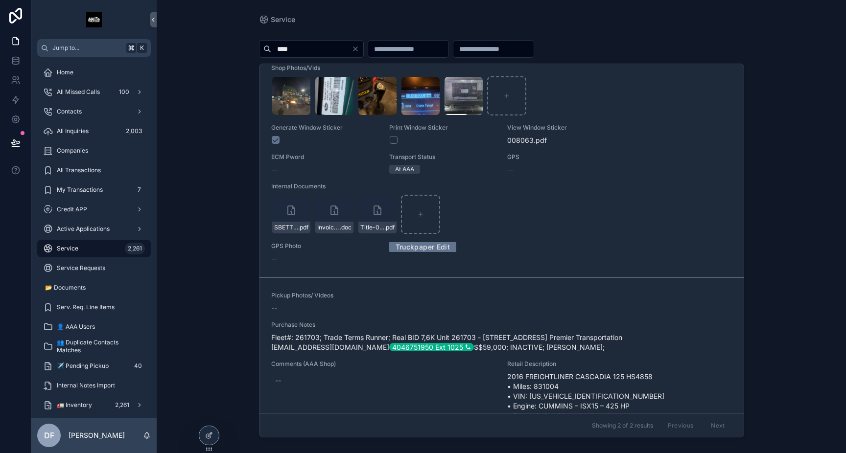
click at [443, 254] on link "Truckpaper Edit" at bounding box center [422, 246] width 67 height 15
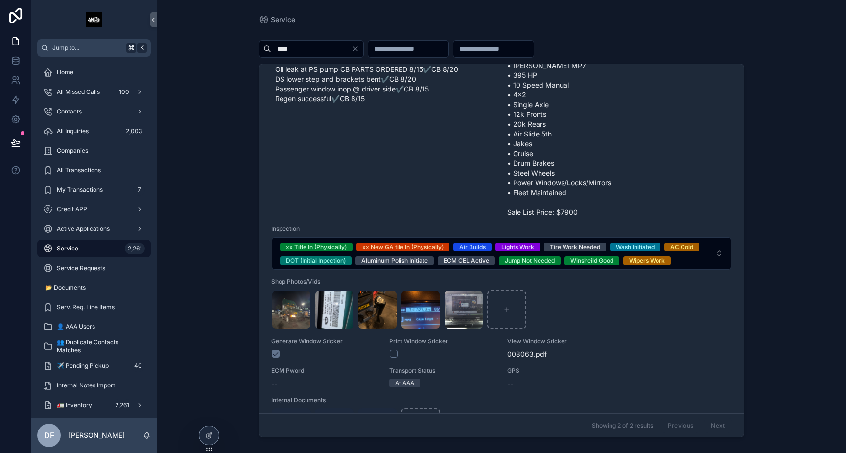
scroll to position [0, 0]
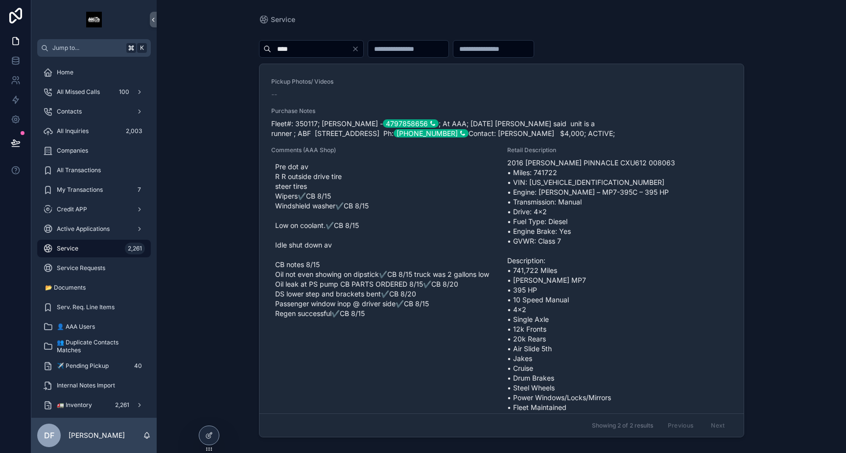
click at [413, 234] on span "Pre dot av R R outside drive tire steer tires Wipers✔️CB 8/15 Windshield washer…" at bounding box center [383, 240] width 217 height 157
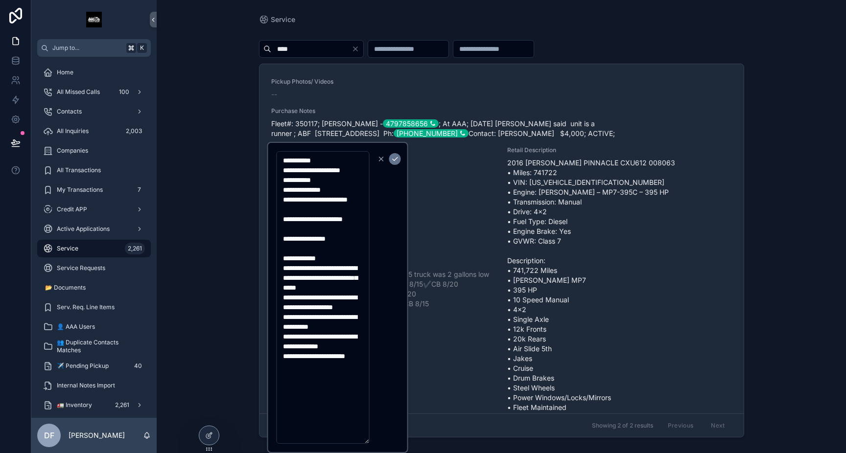
drag, startPoint x: 312, startPoint y: 415, endPoint x: 280, endPoint y: 151, distance: 265.4
click at [280, 151] on textarea "**********" at bounding box center [323, 297] width 93 height 293
click at [660, 46] on div "****" at bounding box center [501, 49] width 485 height 18
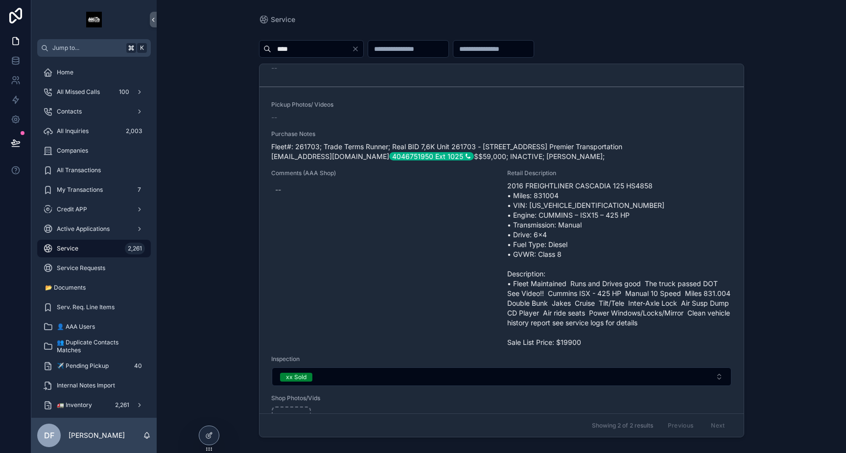
scroll to position [619, 0]
click at [214, 436] on div at bounding box center [209, 435] width 20 height 19
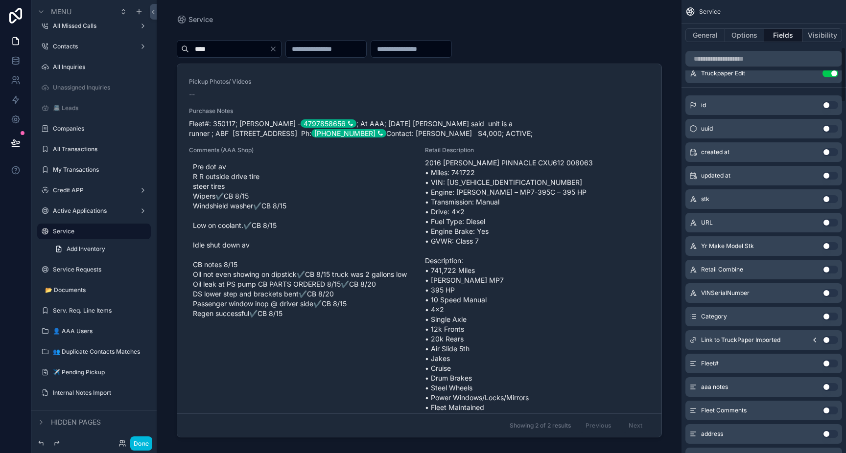
scroll to position [0, 0]
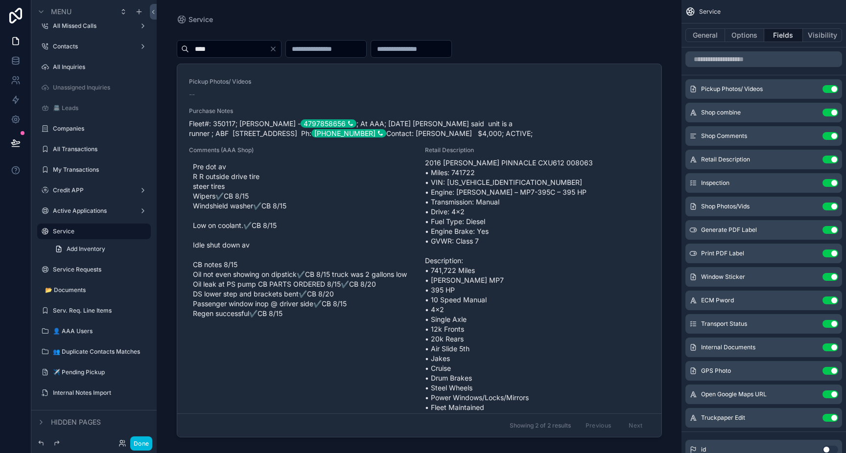
click at [141, 446] on button "Done" at bounding box center [141, 444] width 22 height 14
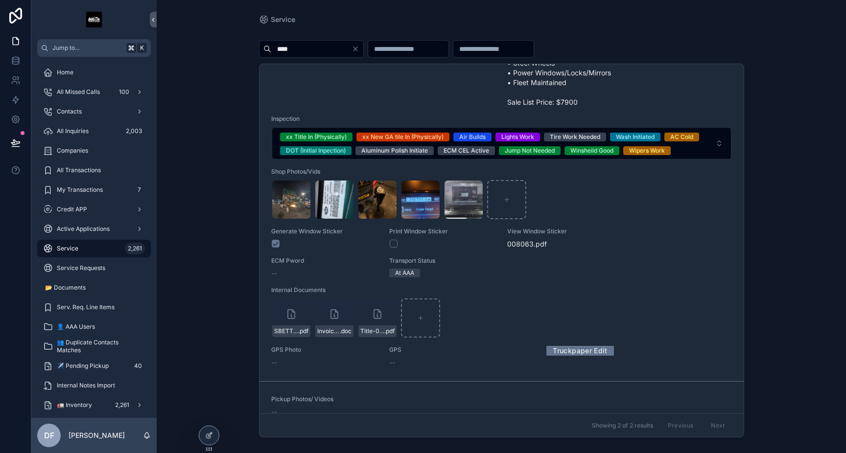
scroll to position [313, 0]
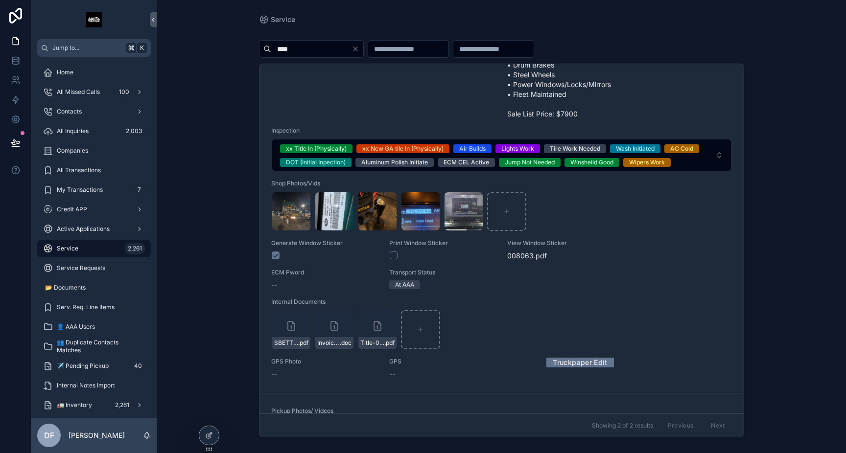
click at [0, 0] on icon "scrollable content" at bounding box center [0, 0] width 0 height 0
